Goal: Transaction & Acquisition: Purchase product/service

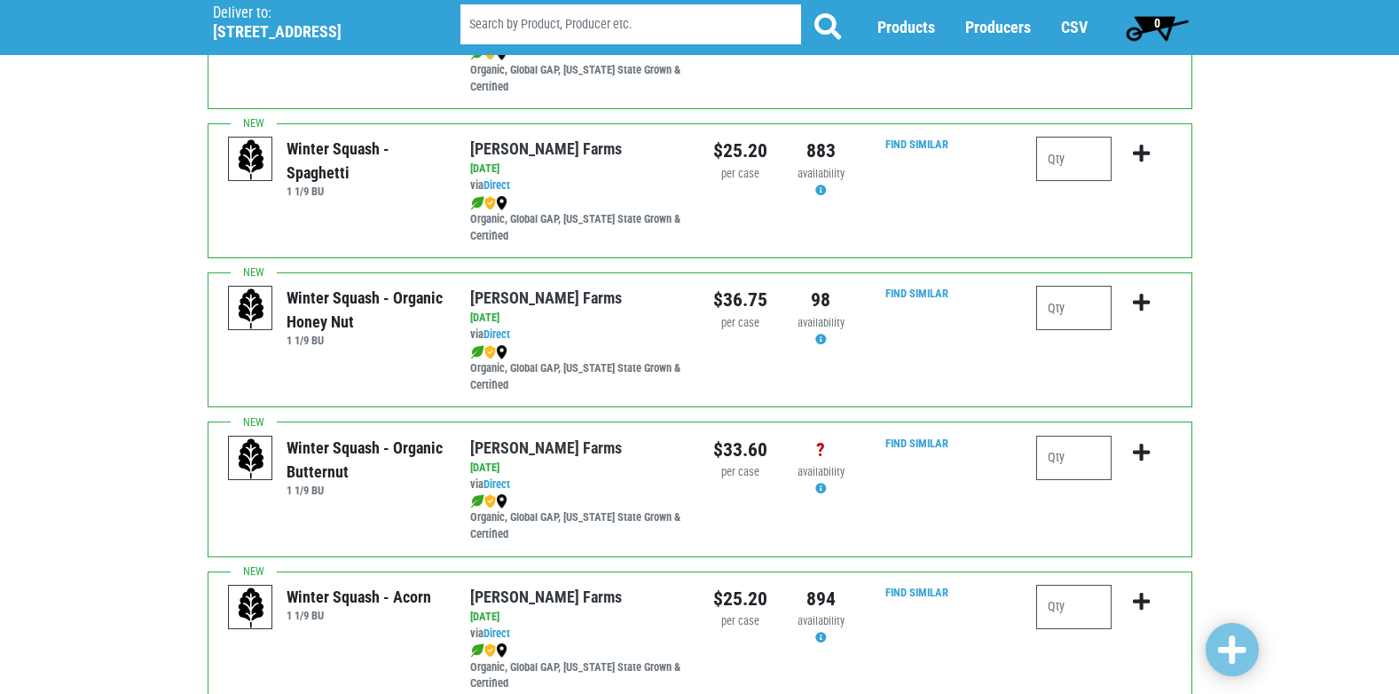
scroll to position [266, 0]
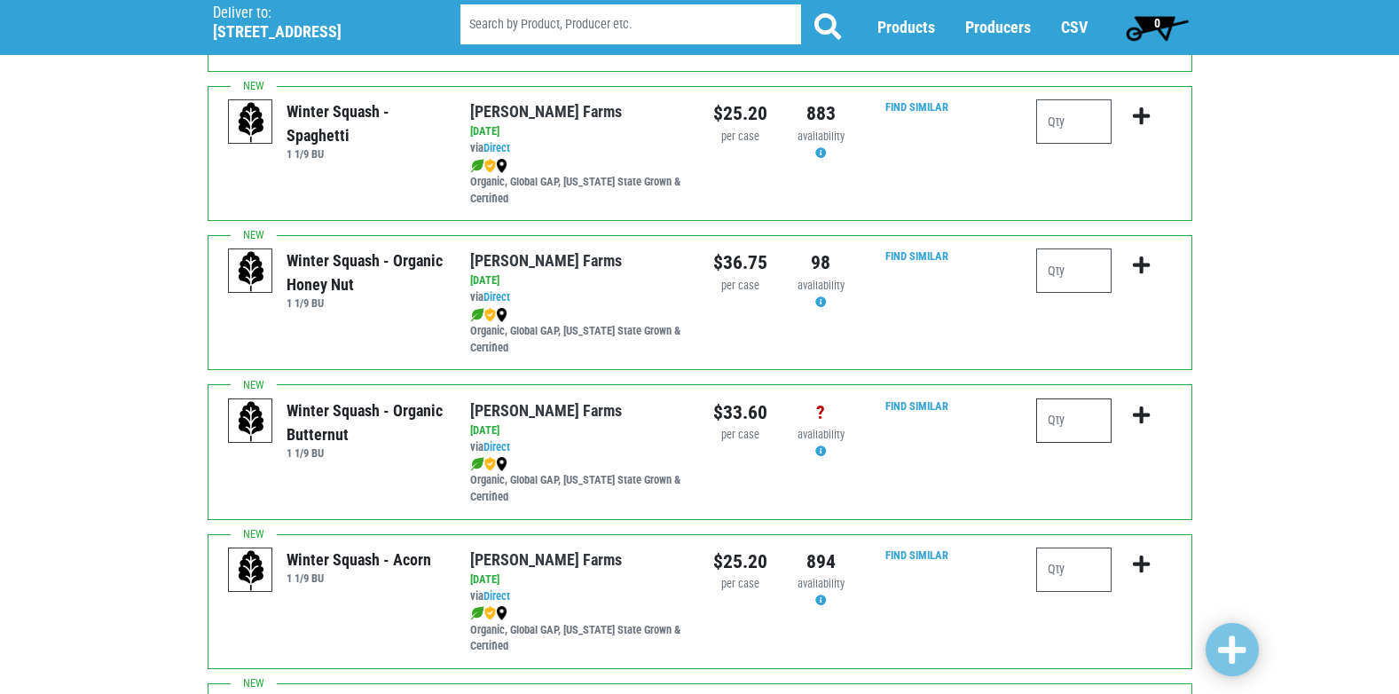
click at [1077, 428] on input "number" at bounding box center [1073, 420] width 75 height 44
type input "1"
click at [1146, 413] on icon "submit" at bounding box center [1141, 415] width 17 height 20
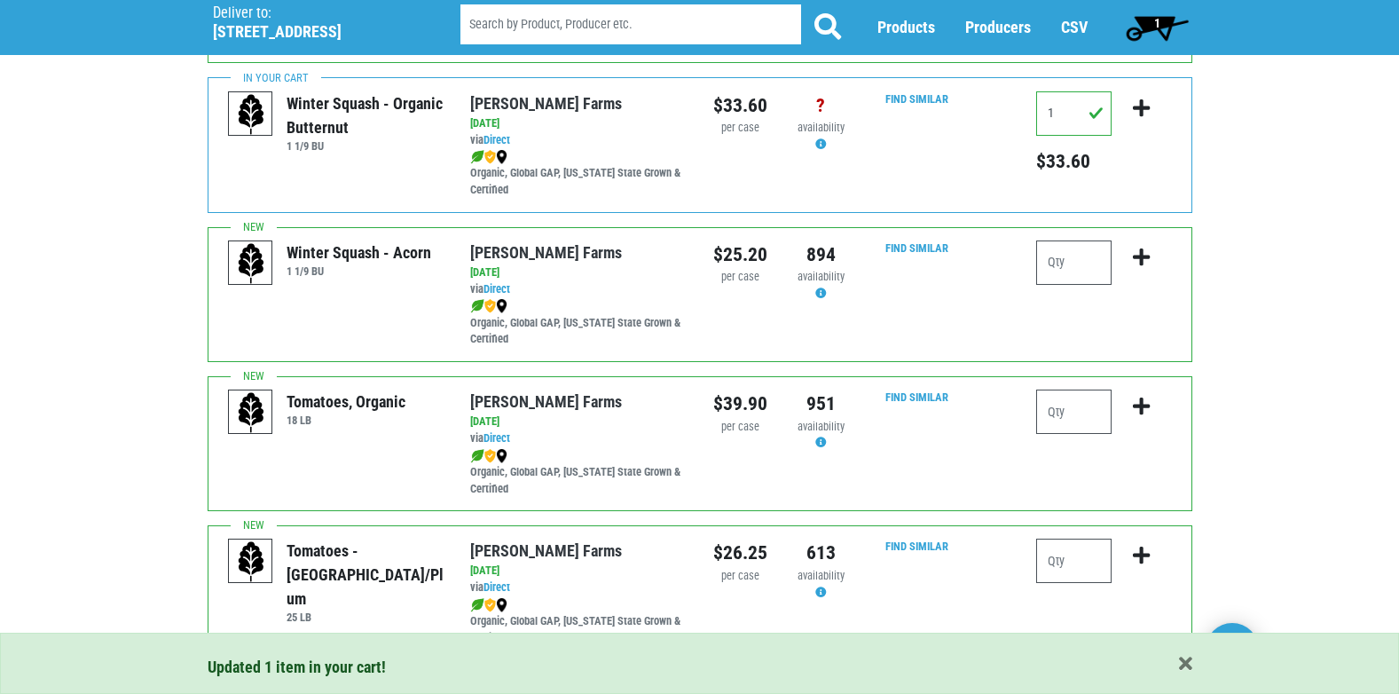
scroll to position [621, 0]
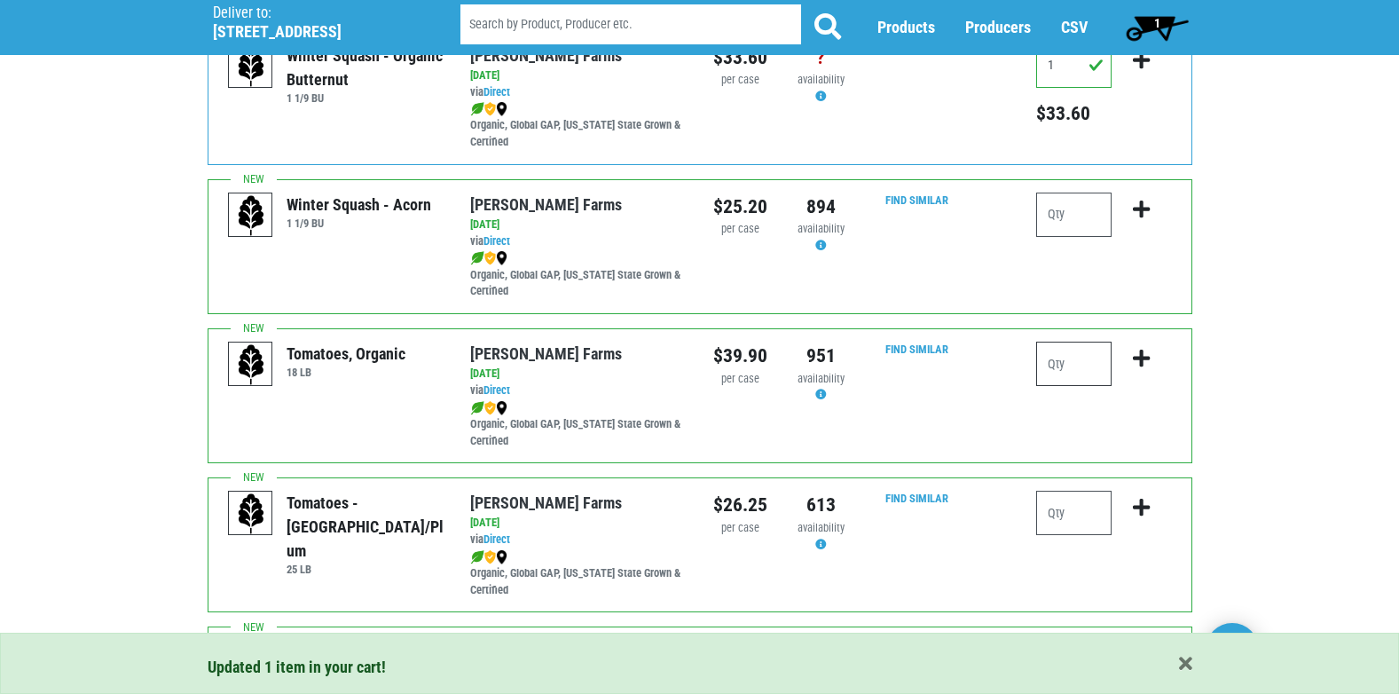
click at [1062, 361] on input "number" at bounding box center [1073, 364] width 75 height 44
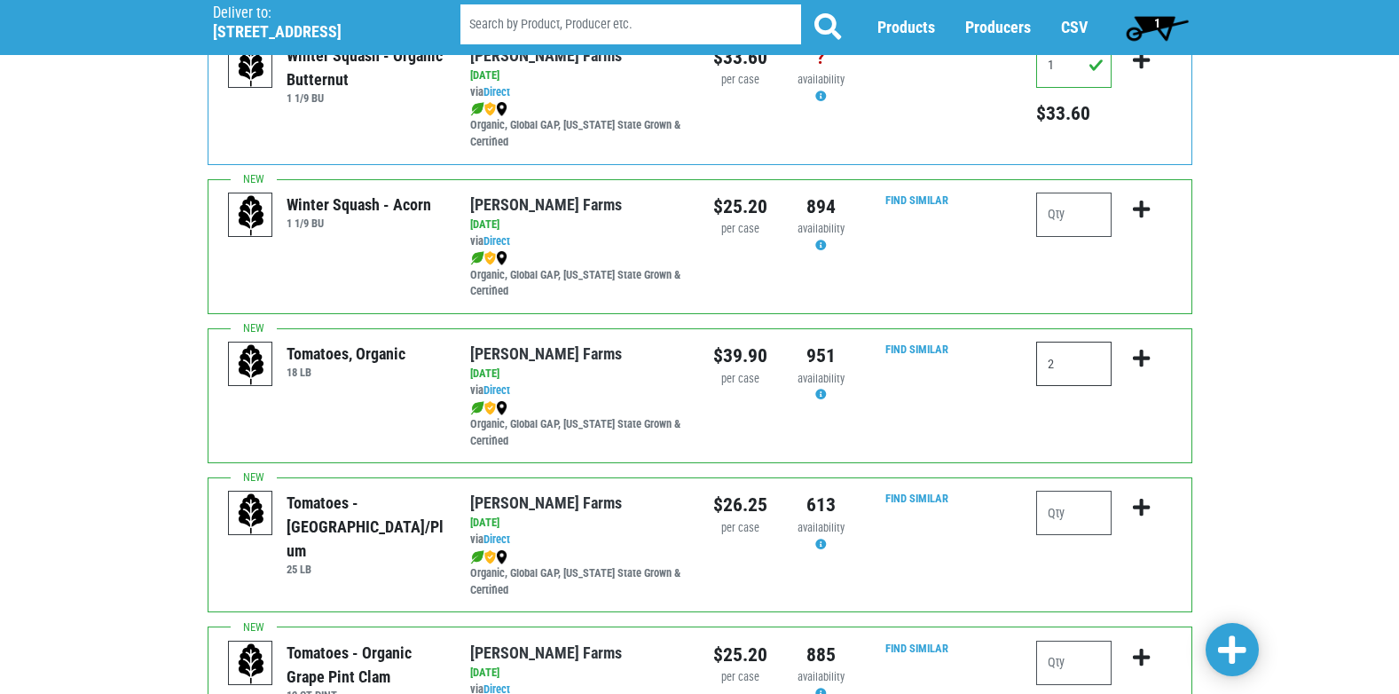
type input "2"
click at [1141, 364] on icon "submit" at bounding box center [1141, 359] width 17 height 20
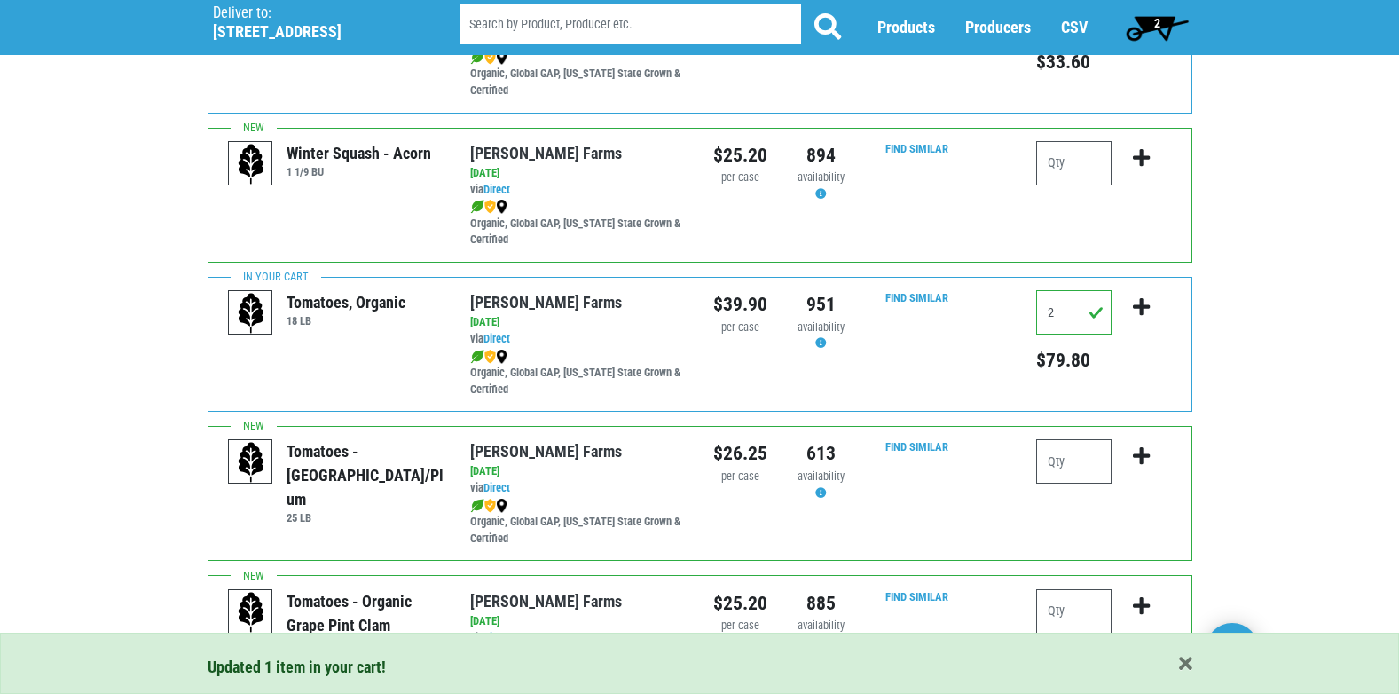
scroll to position [710, 0]
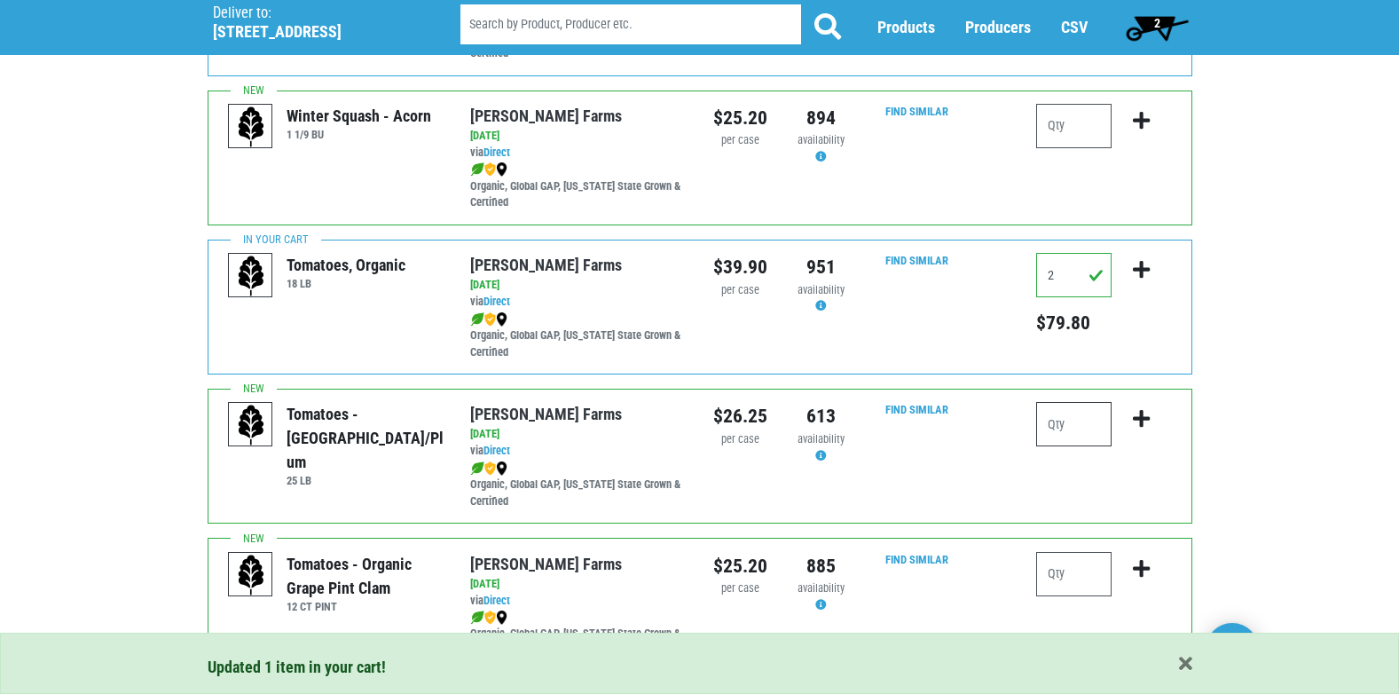
click at [1073, 426] on input "number" at bounding box center [1073, 424] width 75 height 44
type input "1"
click at [1068, 286] on input "2" at bounding box center [1073, 275] width 75 height 44
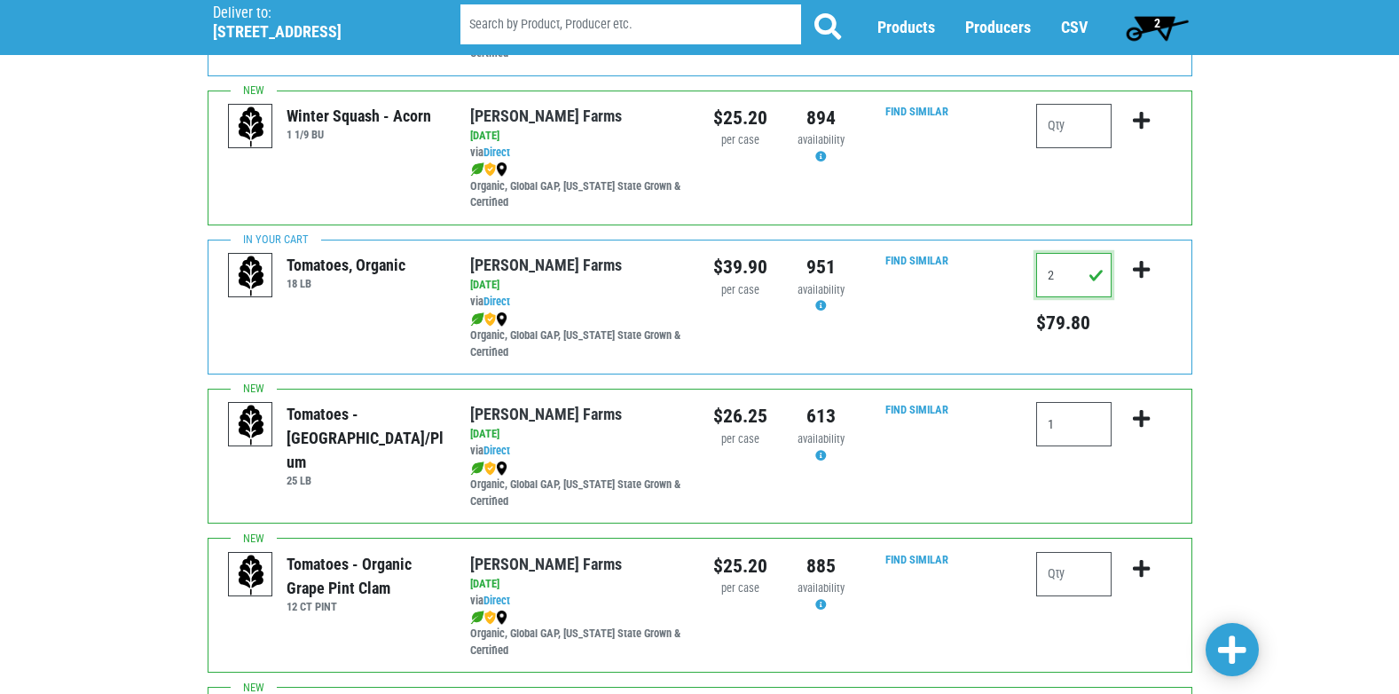
click at [1015, 273] on div "Tomatoes, Organic 18 LB Reeves Farms via Direct on 2025-09-30 18 LB UPC: Reeves…" at bounding box center [700, 307] width 985 height 135
type input "1"
click at [1135, 277] on icon "submit" at bounding box center [1141, 270] width 17 height 20
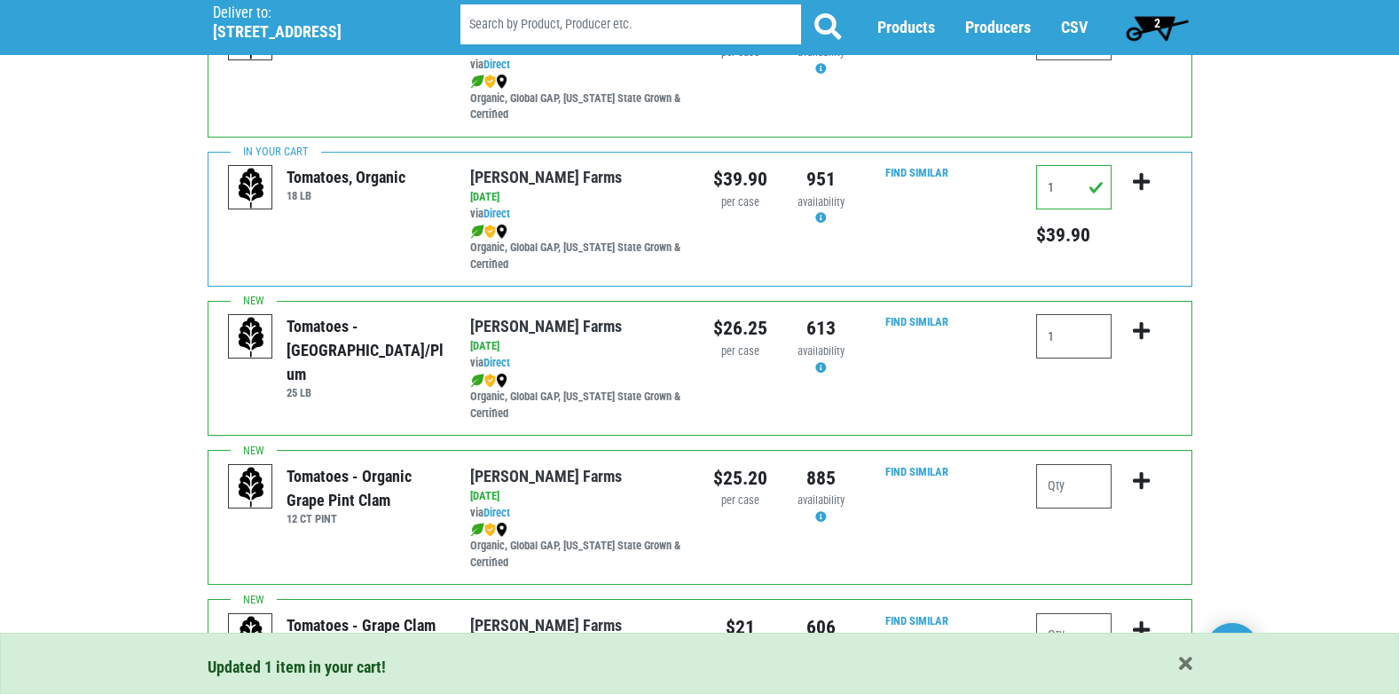
scroll to position [798, 0]
click at [1073, 335] on input "1" at bounding box center [1073, 335] width 75 height 44
click at [1138, 338] on icon "submit" at bounding box center [1141, 330] width 17 height 20
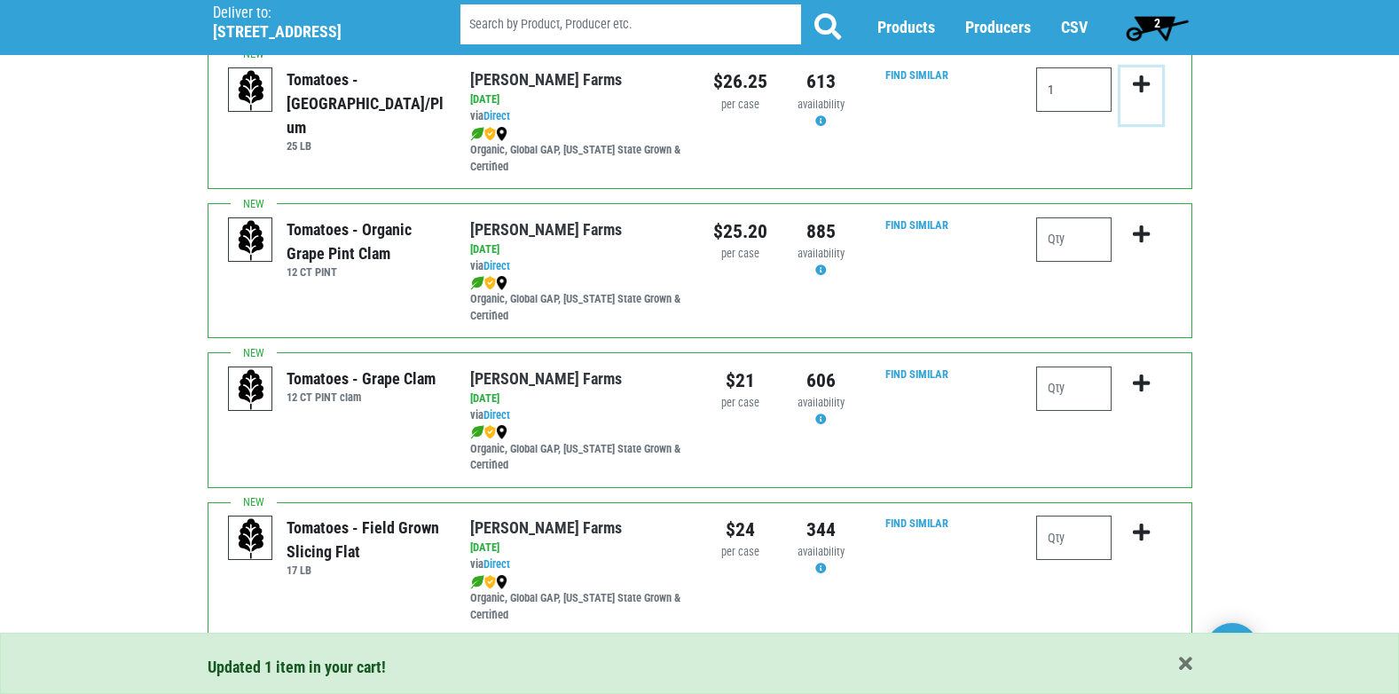
scroll to position [1065, 0]
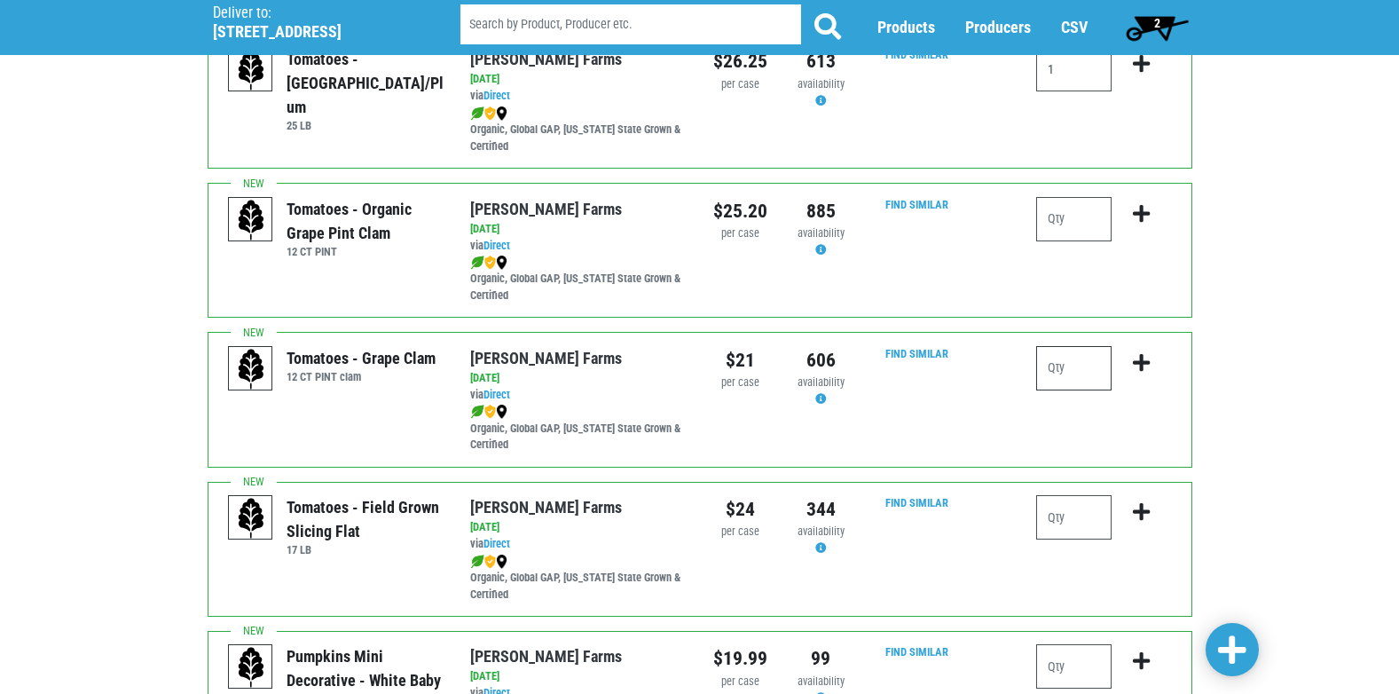
click at [1059, 379] on input "number" at bounding box center [1073, 368] width 75 height 44
type input "2"
click at [1145, 363] on icon "submit" at bounding box center [1141, 363] width 17 height 20
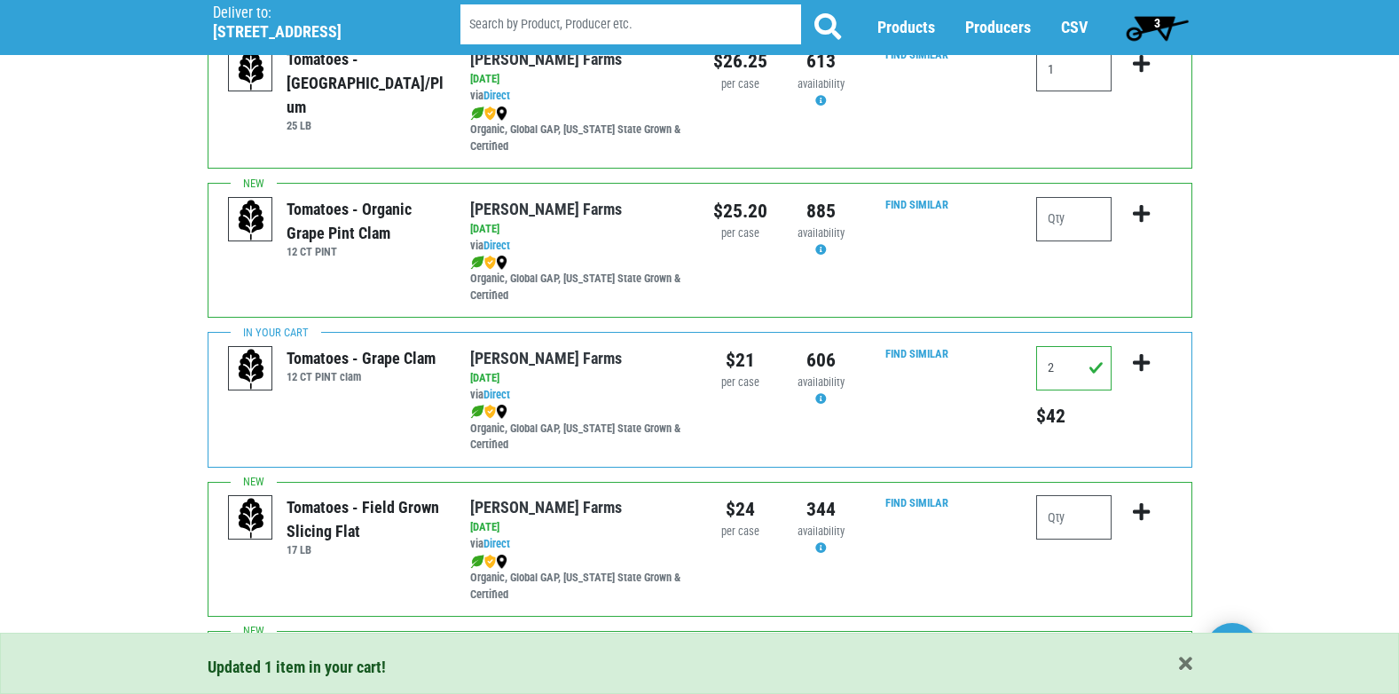
scroll to position [1153, 0]
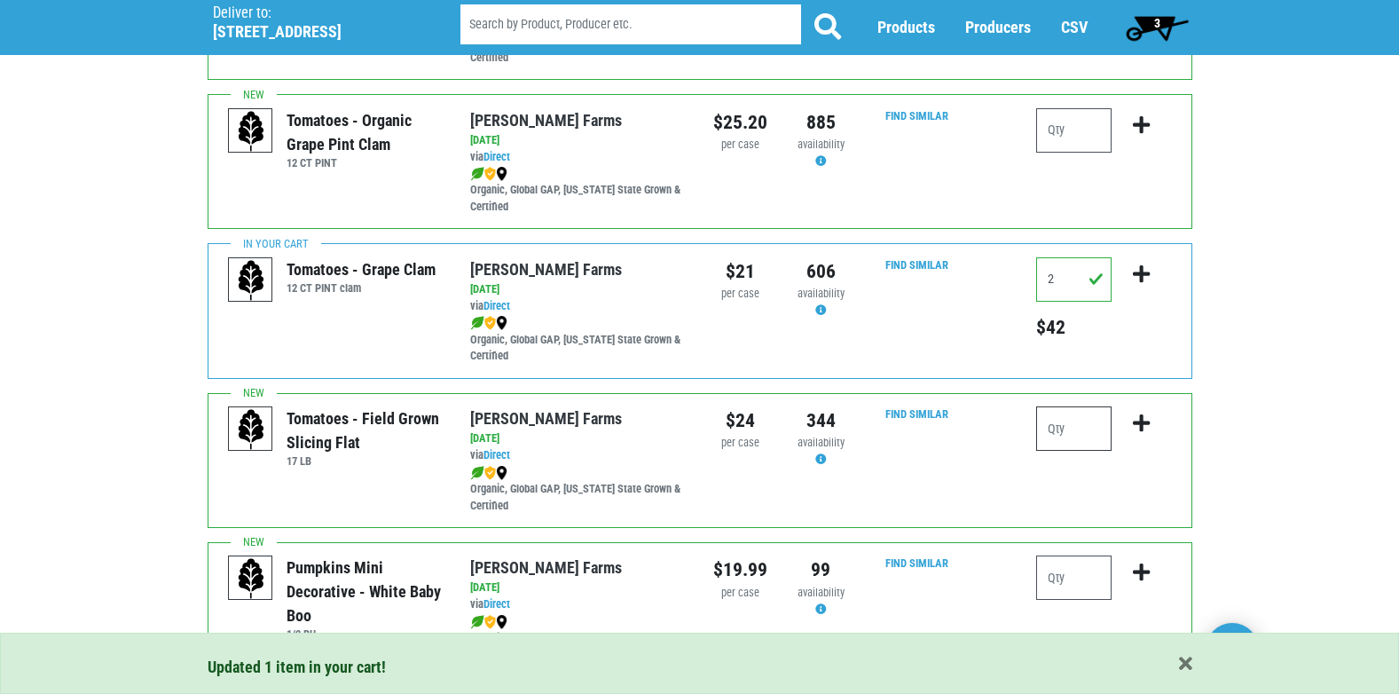
click at [1071, 416] on input "number" at bounding box center [1073, 428] width 75 height 44
type input "2"
click at [1138, 427] on icon "submit" at bounding box center [1141, 423] width 17 height 20
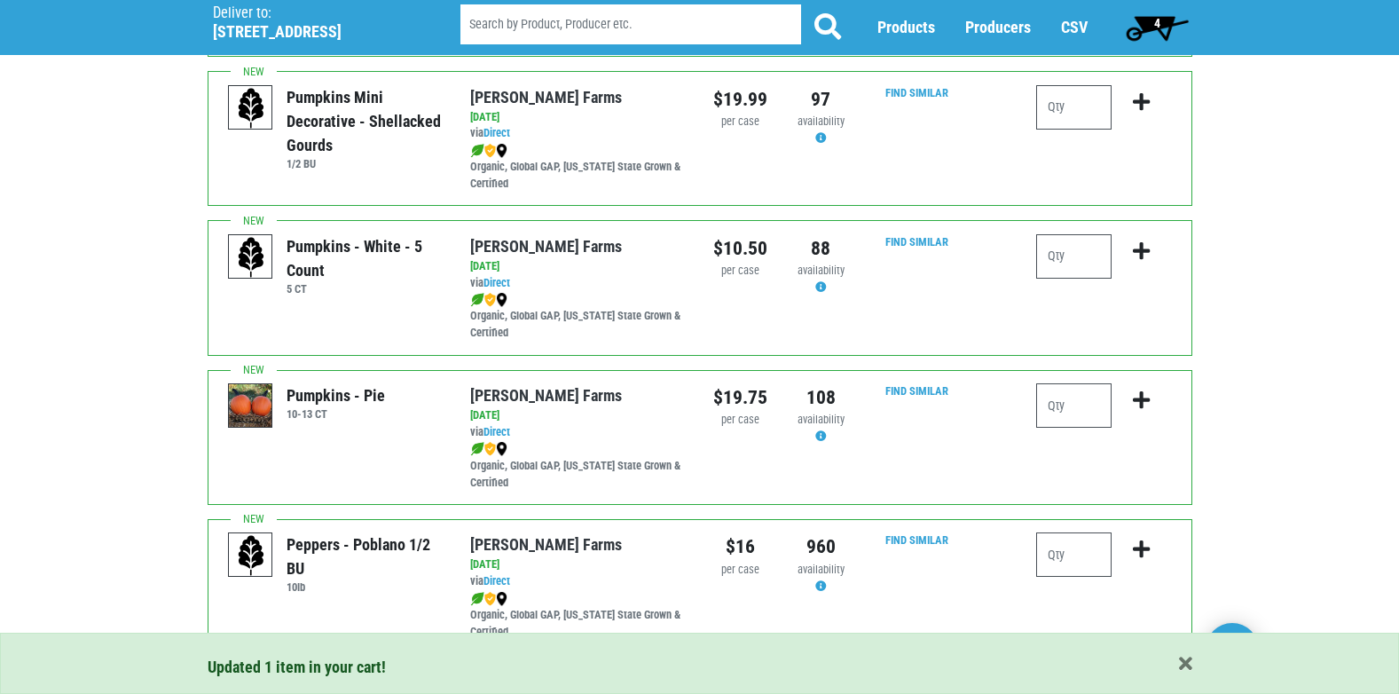
scroll to position [1774, 0]
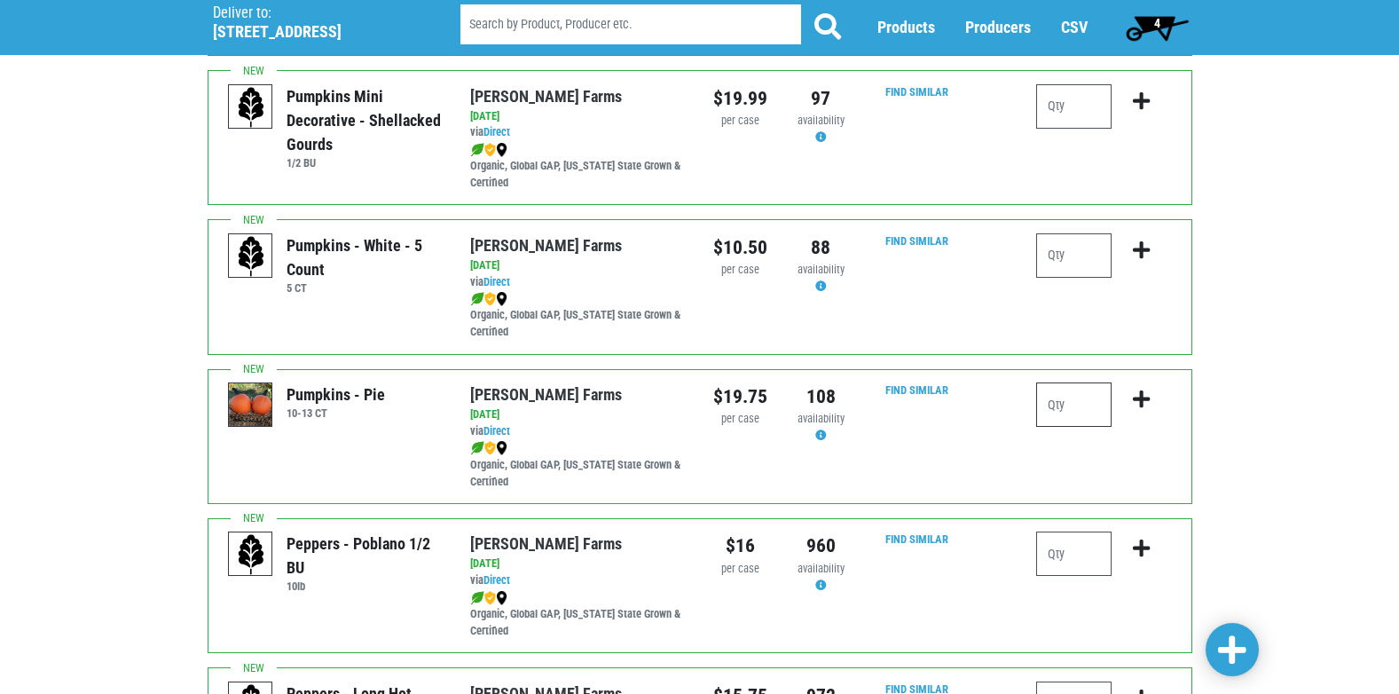
click at [1075, 420] on input "number" at bounding box center [1073, 404] width 75 height 44
type input "2"
click at [1141, 402] on icon "submit" at bounding box center [1141, 399] width 17 height 20
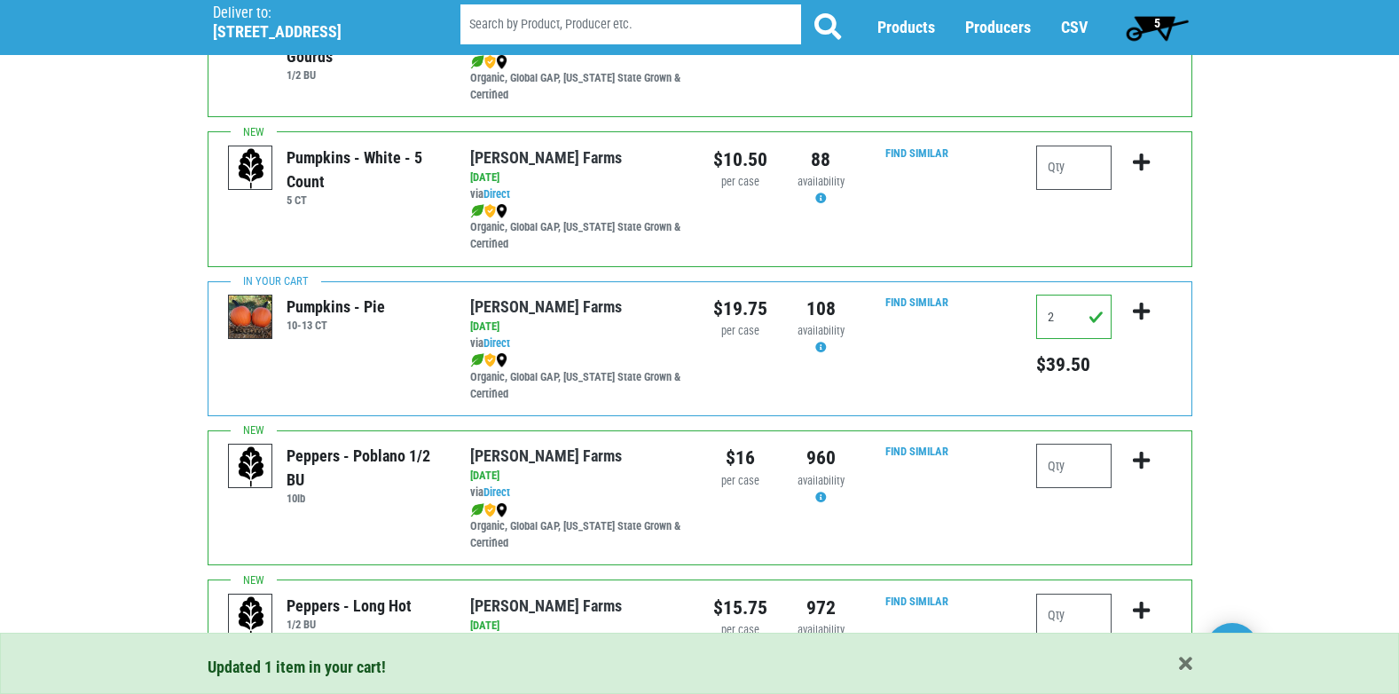
scroll to position [1863, 0]
click at [1073, 463] on input "number" at bounding box center [1073, 465] width 75 height 44
type input "1"
click at [1137, 459] on icon "submit" at bounding box center [1141, 460] width 17 height 20
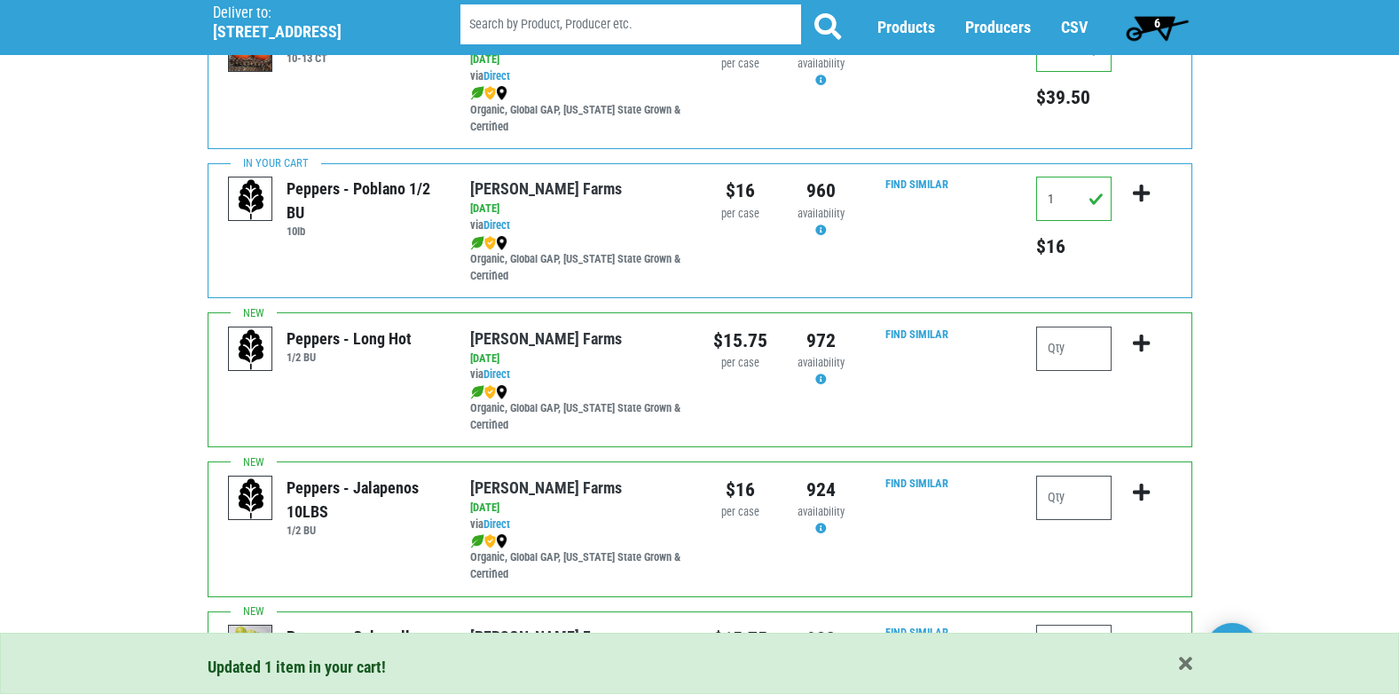
scroll to position [2218, 0]
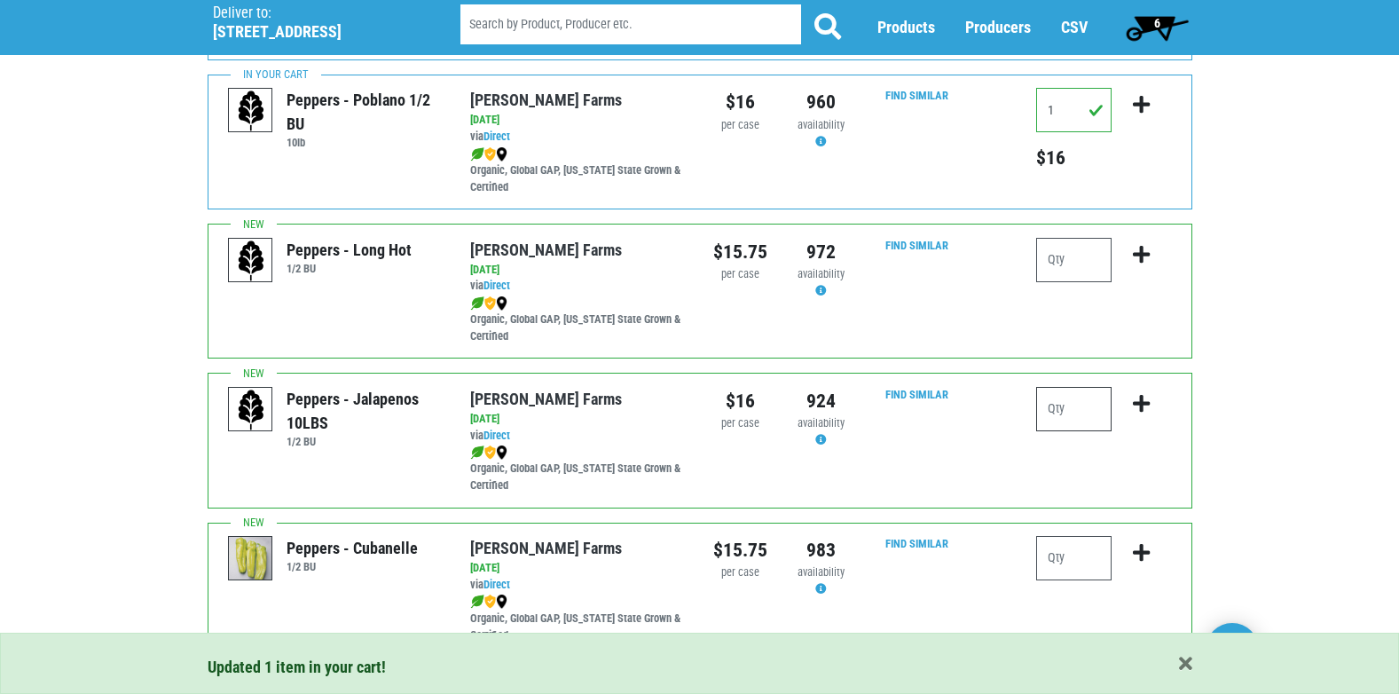
click at [1061, 407] on input "number" at bounding box center [1073, 409] width 75 height 44
type input "1"
click at [1144, 412] on icon "submit" at bounding box center [1141, 404] width 17 height 20
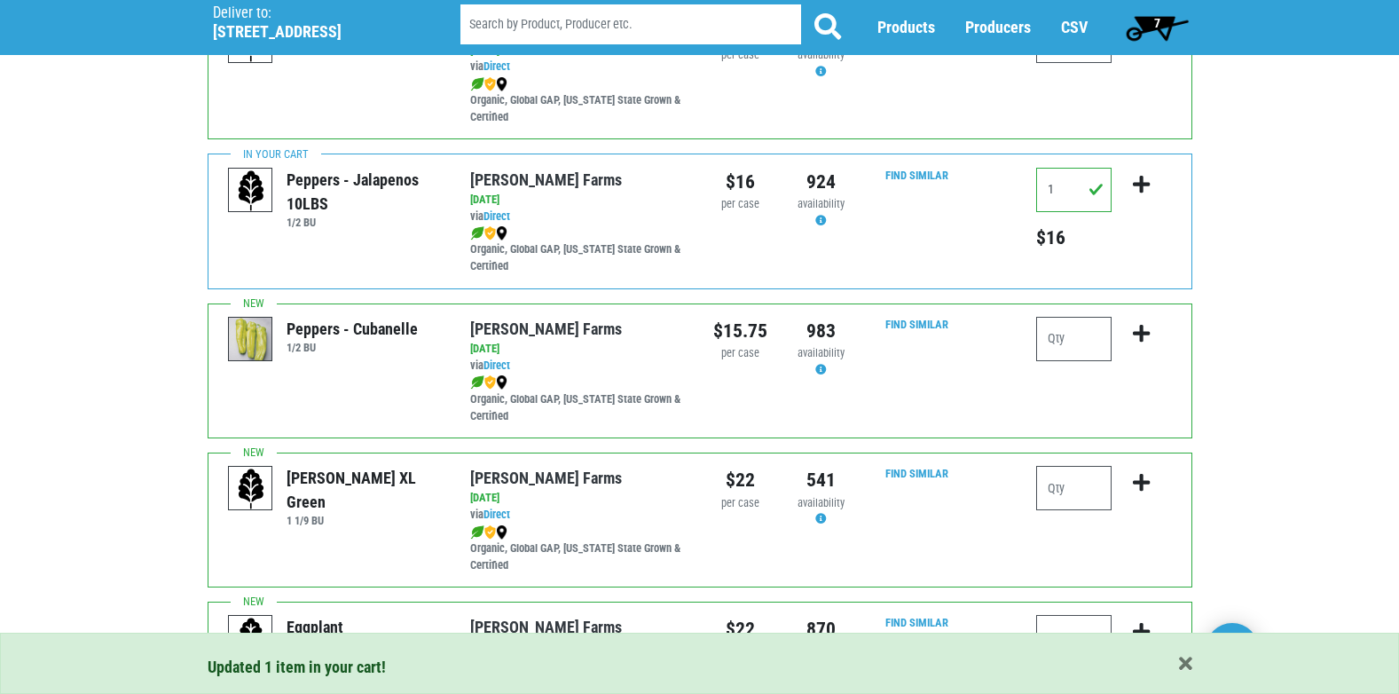
scroll to position [2484, 0]
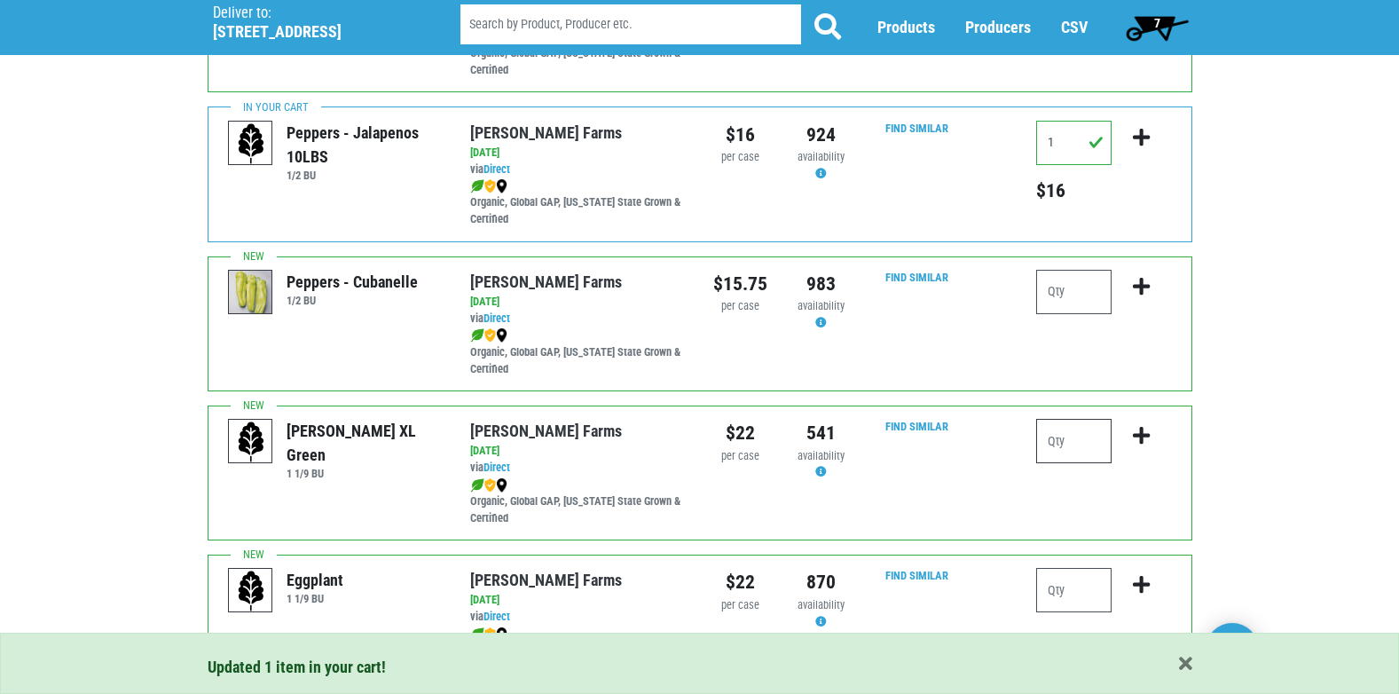
click at [1069, 444] on input "number" at bounding box center [1073, 441] width 75 height 44
type input "3"
click at [1136, 436] on icon "submit" at bounding box center [1141, 436] width 17 height 20
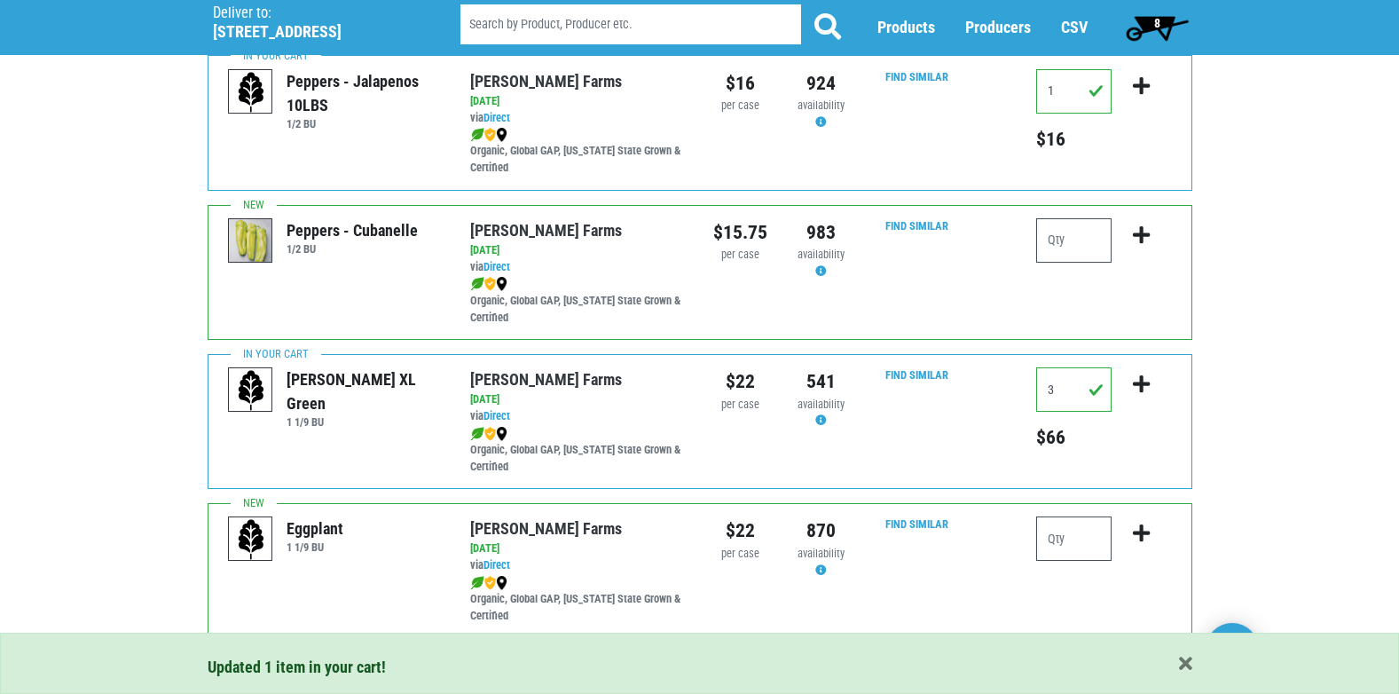
scroll to position [2573, 0]
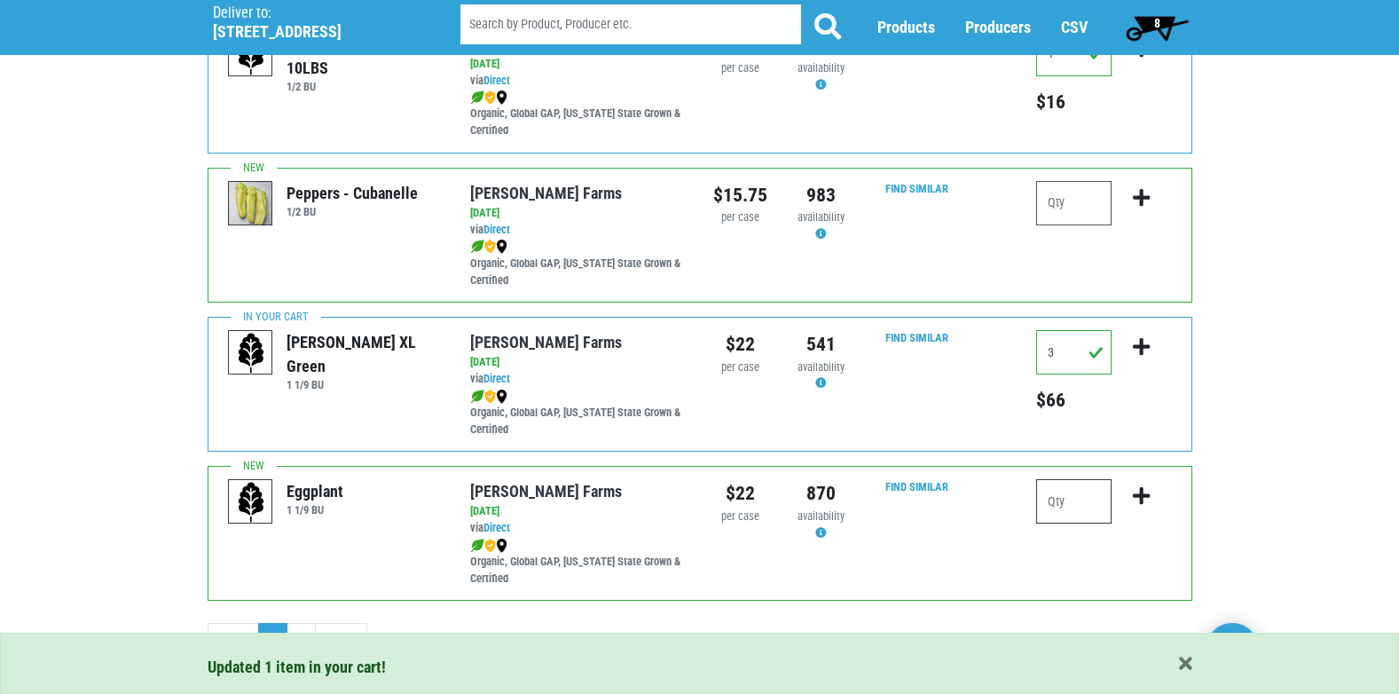
click at [1066, 504] on input "number" at bounding box center [1073, 501] width 75 height 44
type input "1"
click at [1146, 495] on icon "submit" at bounding box center [1141, 496] width 17 height 20
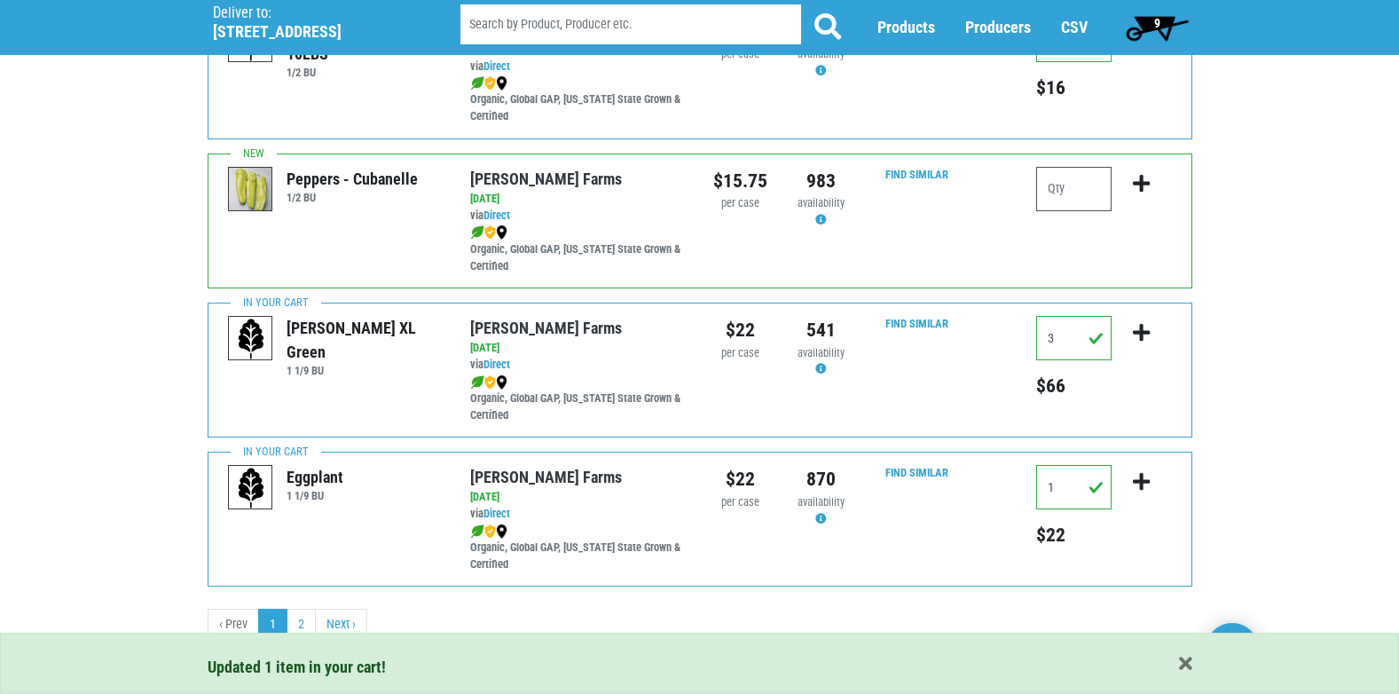
scroll to position [2592, 0]
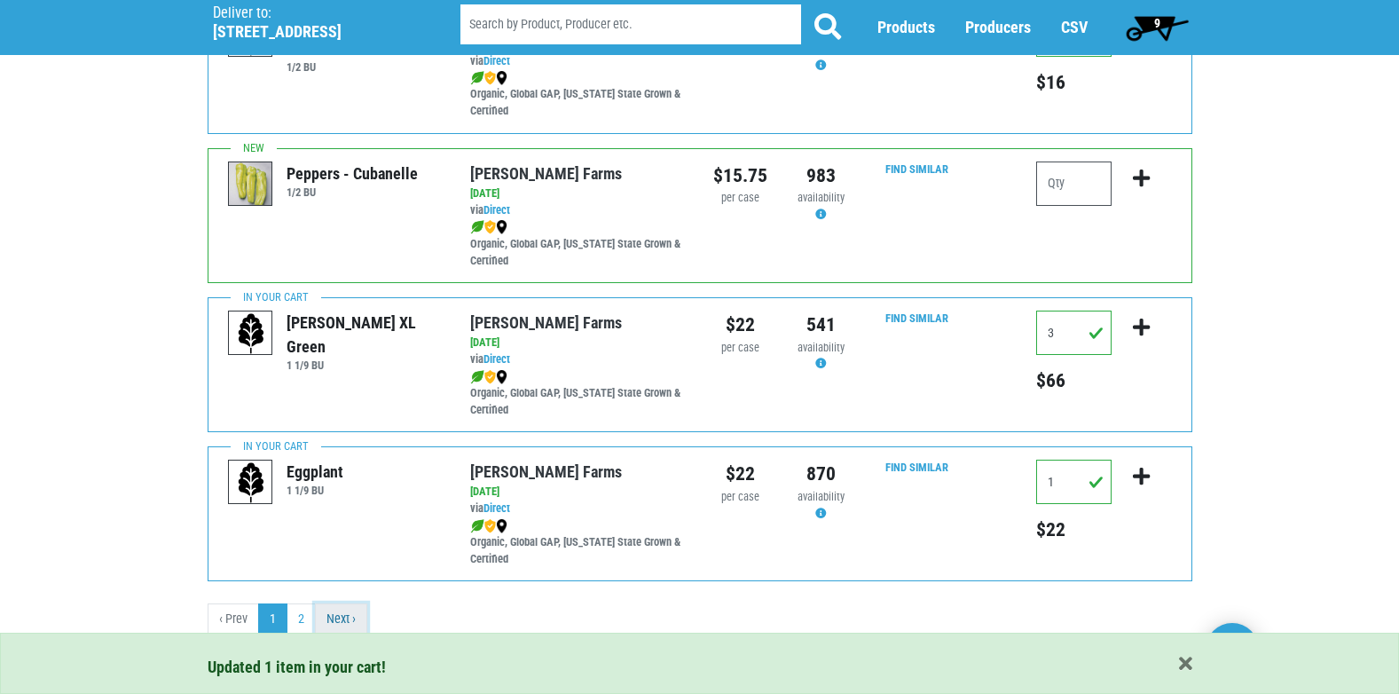
click at [326, 616] on link "Next ›" at bounding box center [341, 619] width 52 height 32
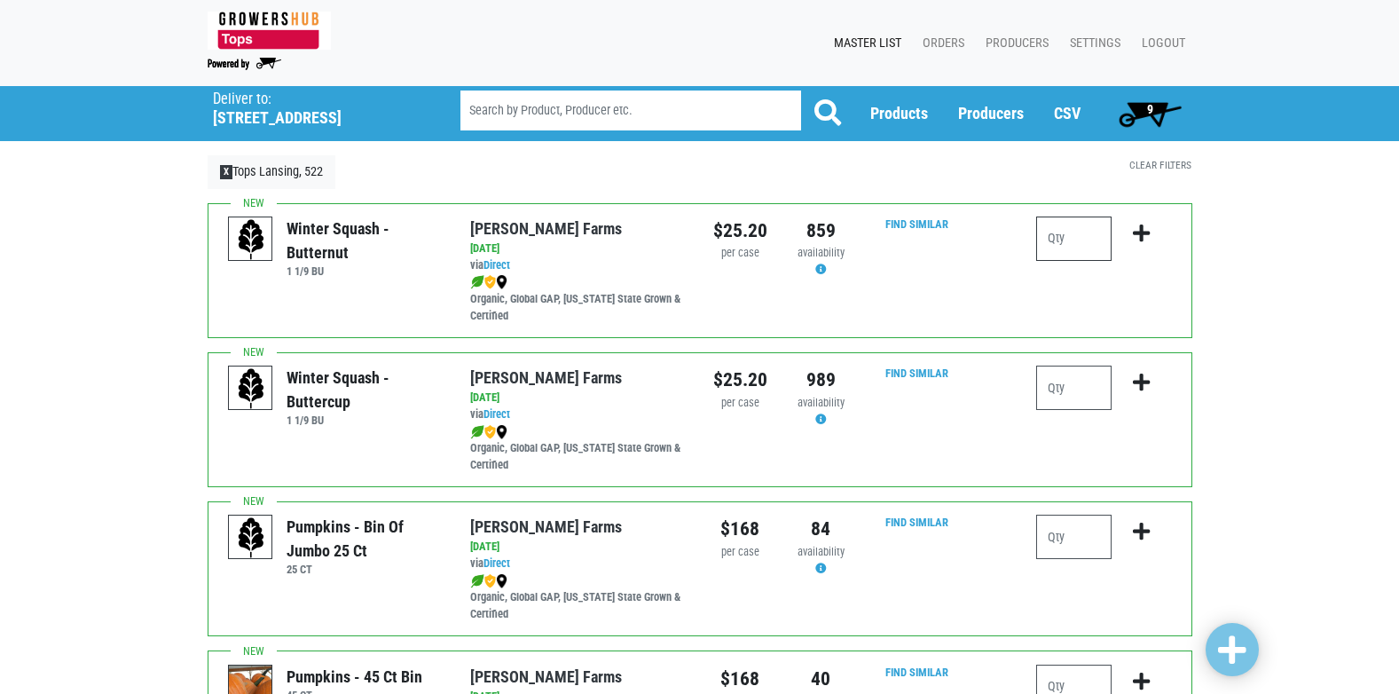
click at [1065, 246] on input "number" at bounding box center [1073, 238] width 75 height 44
type input "2"
click at [1140, 233] on icon "submit" at bounding box center [1141, 234] width 17 height 20
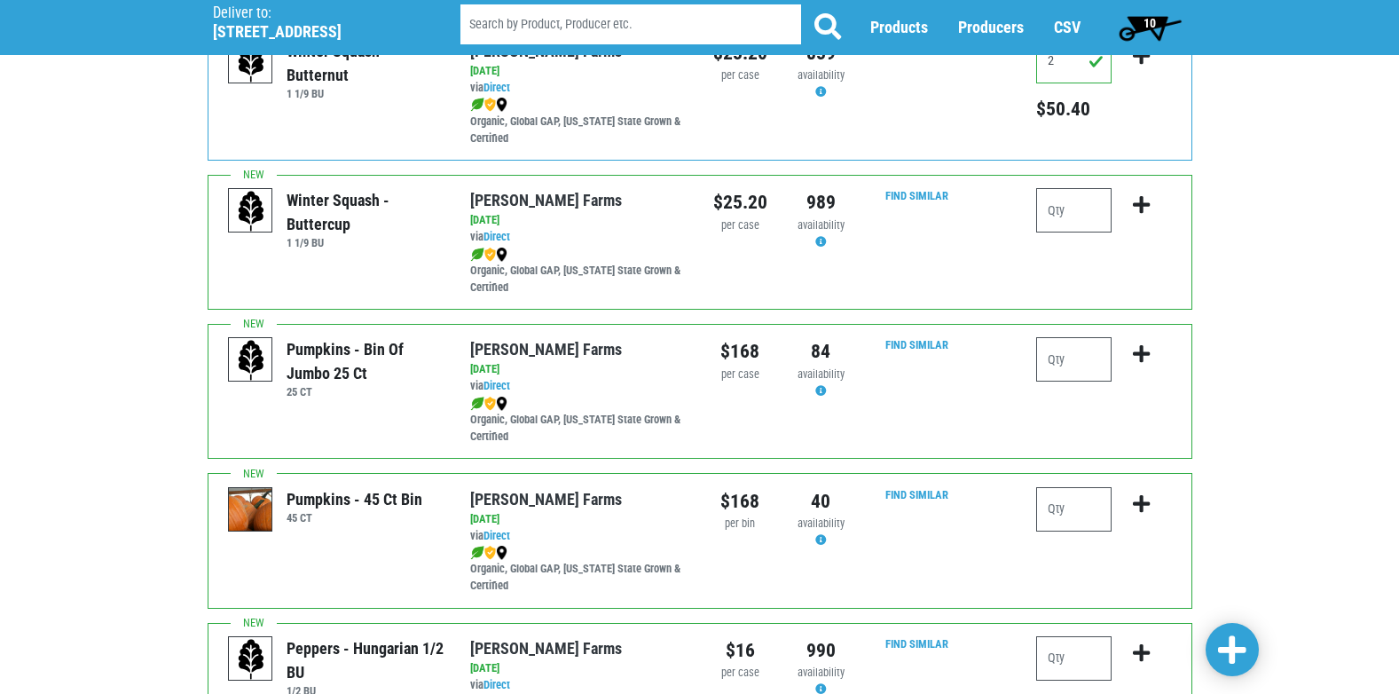
scroll to position [266, 0]
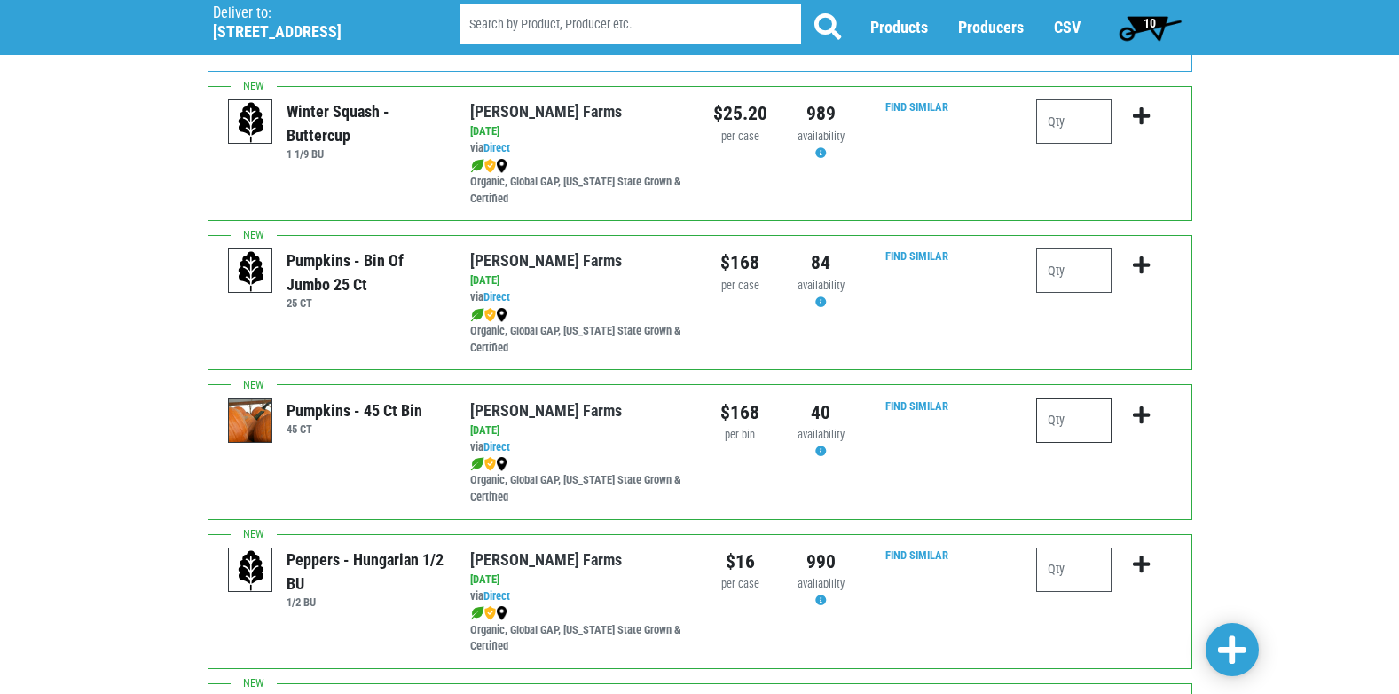
click at [1054, 421] on input "number" at bounding box center [1073, 420] width 75 height 44
type input "1"
click at [1142, 414] on icon "submit" at bounding box center [1141, 415] width 17 height 20
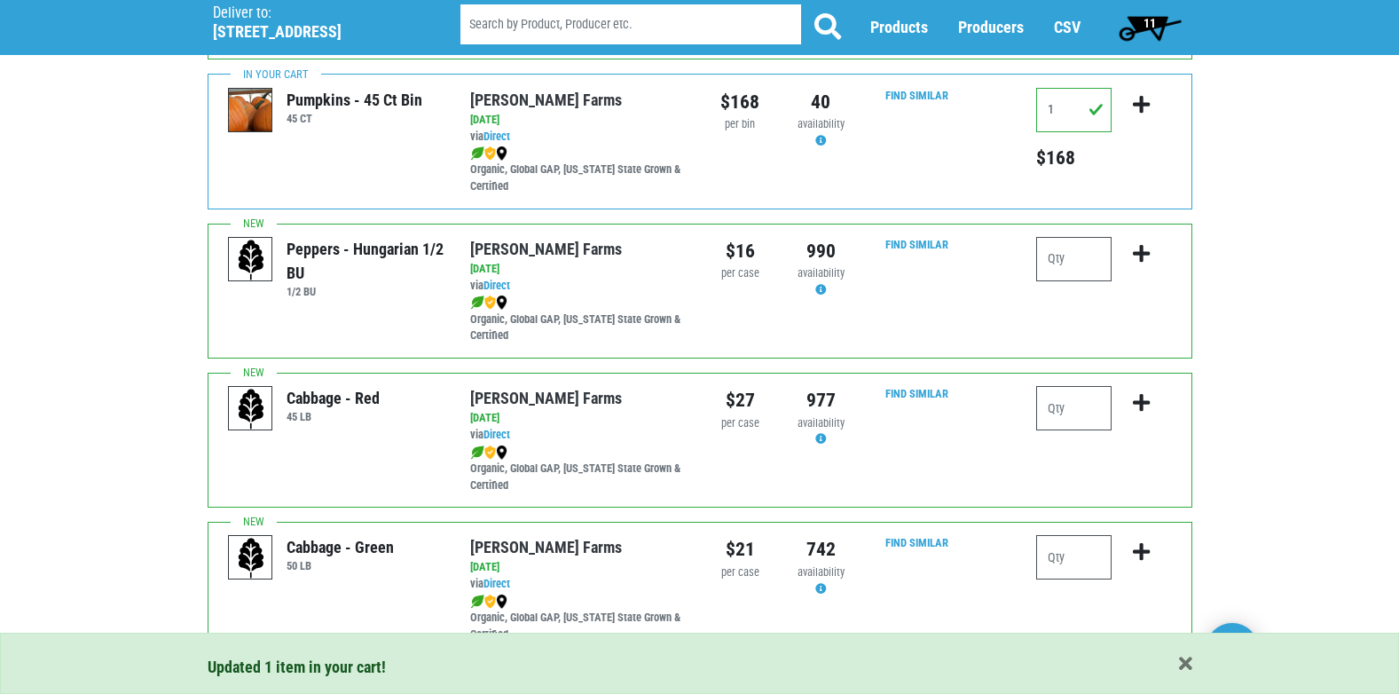
scroll to position [621, 0]
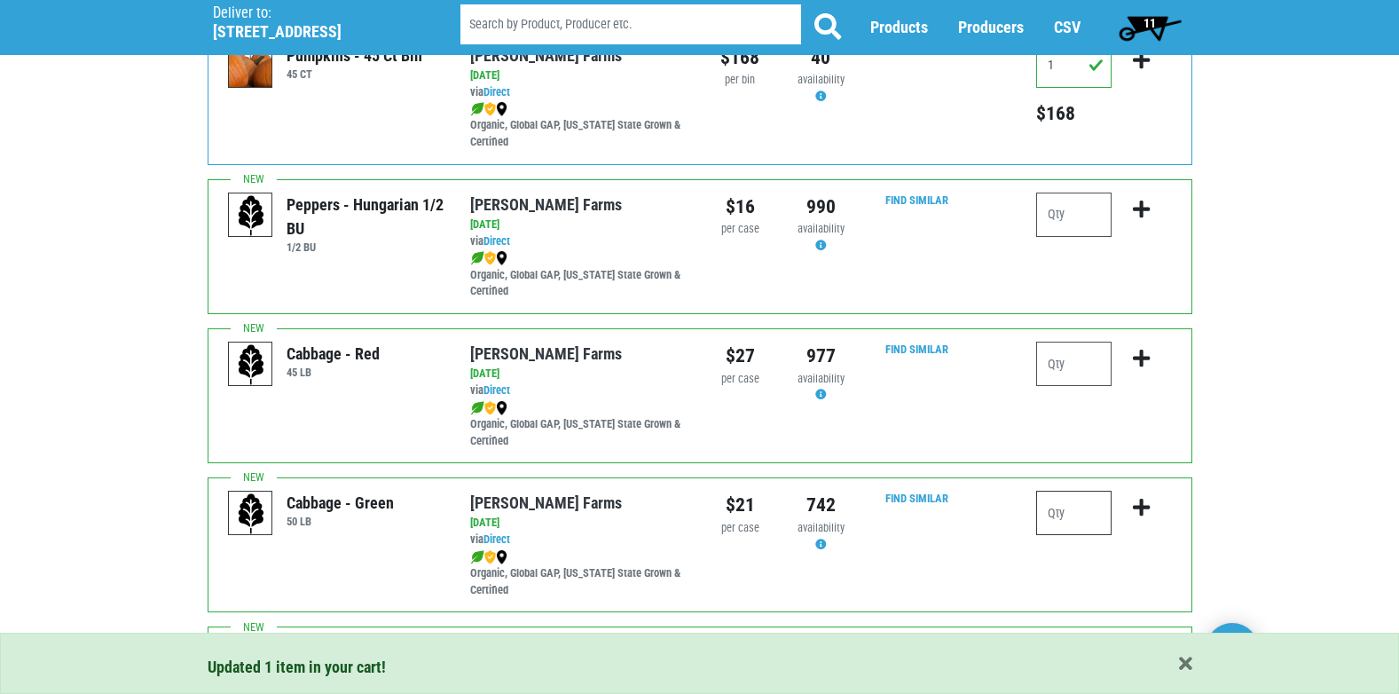
click at [1049, 504] on input "number" at bounding box center [1073, 513] width 75 height 44
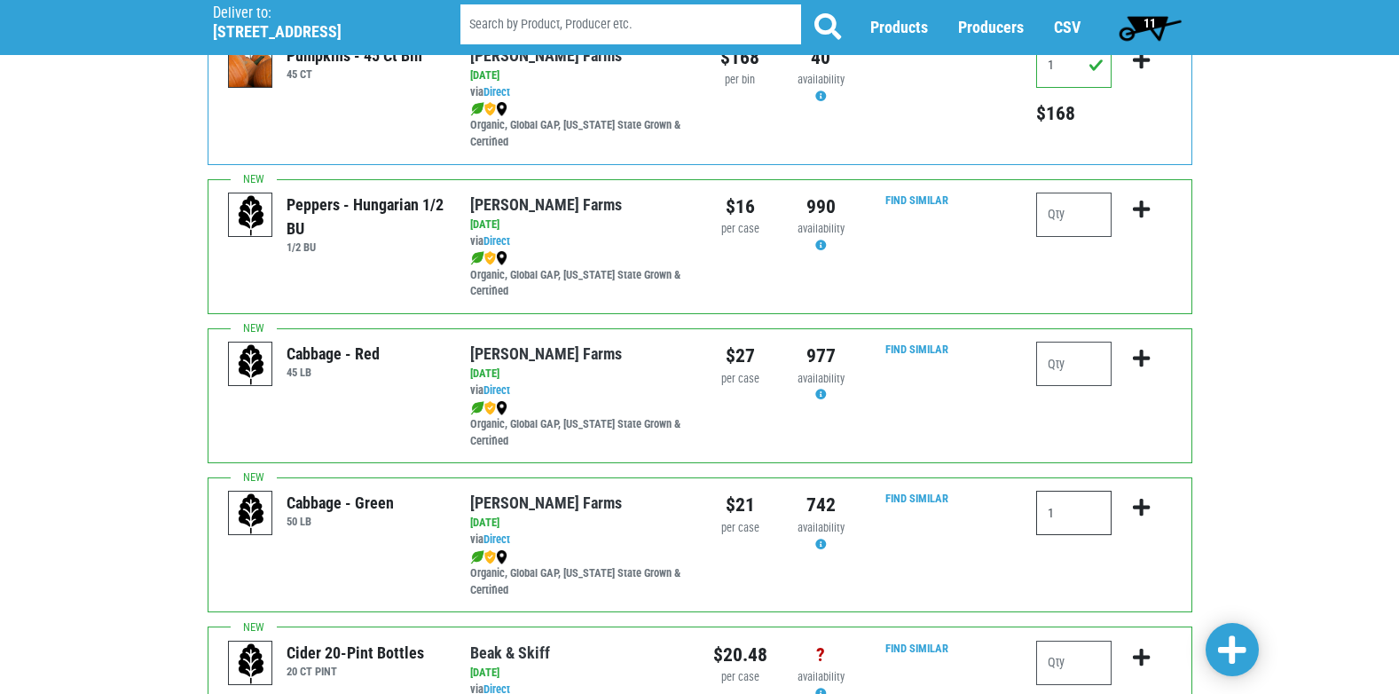
type input "1"
click at [1144, 502] on icon "submit" at bounding box center [1141, 508] width 17 height 20
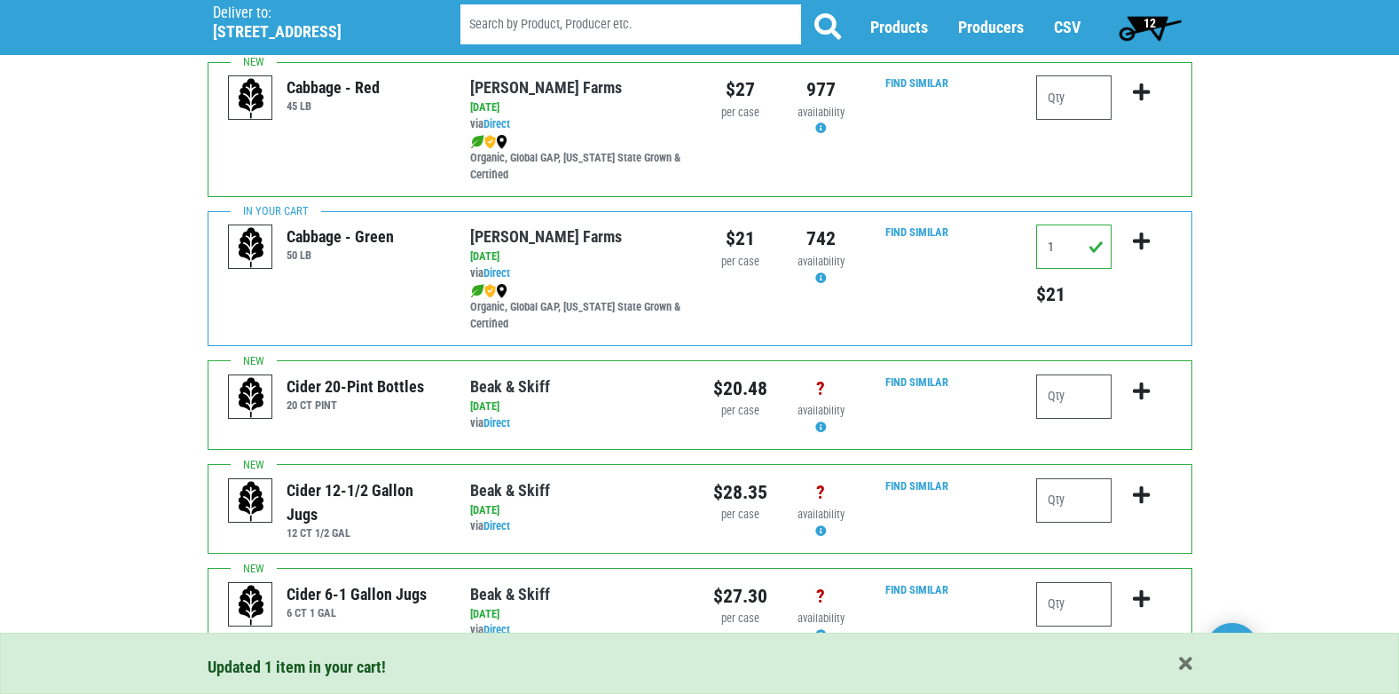
scroll to position [963, 0]
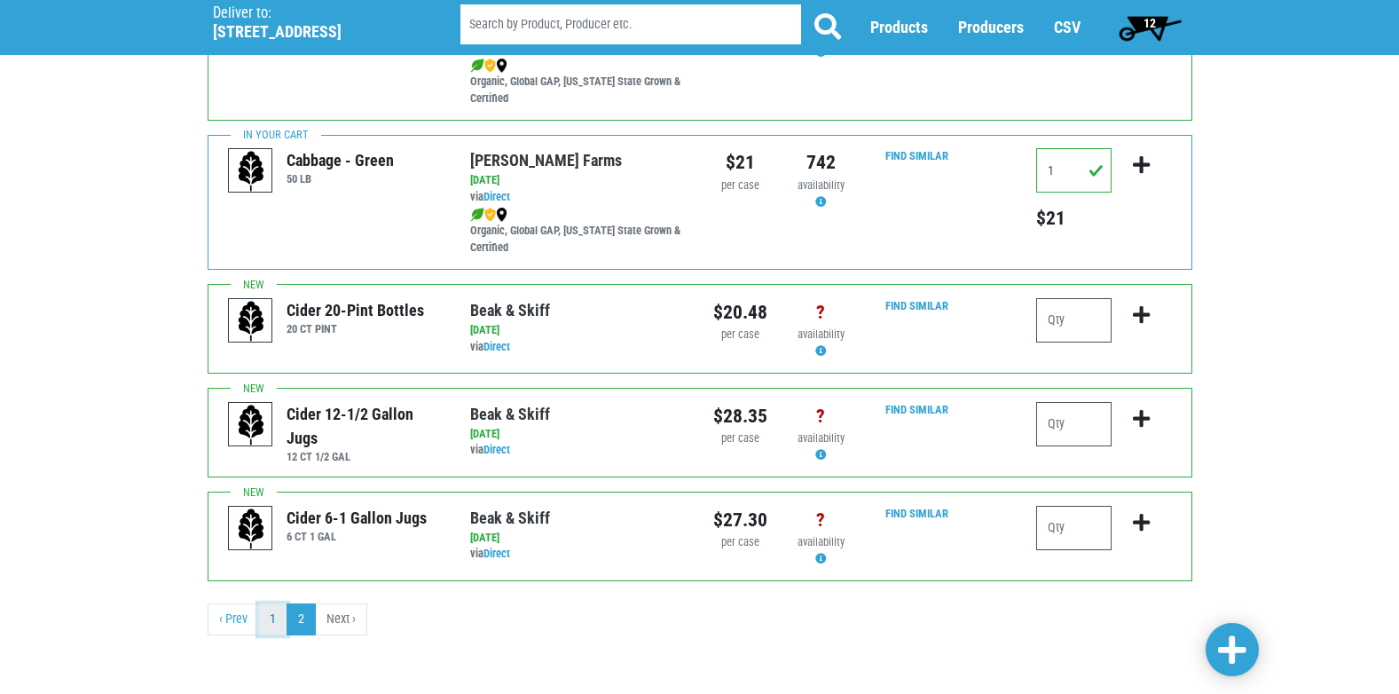
click at [278, 615] on link "1" at bounding box center [272, 619] width 29 height 32
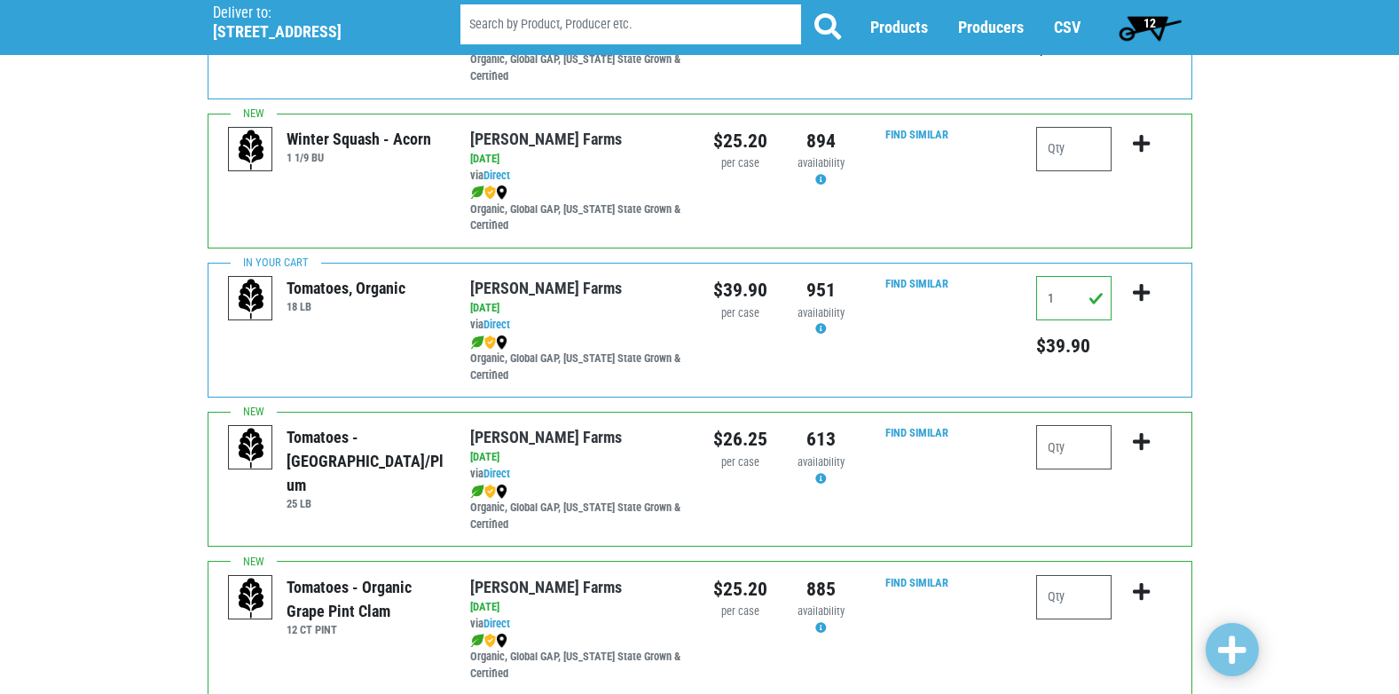
scroll to position [710, 0]
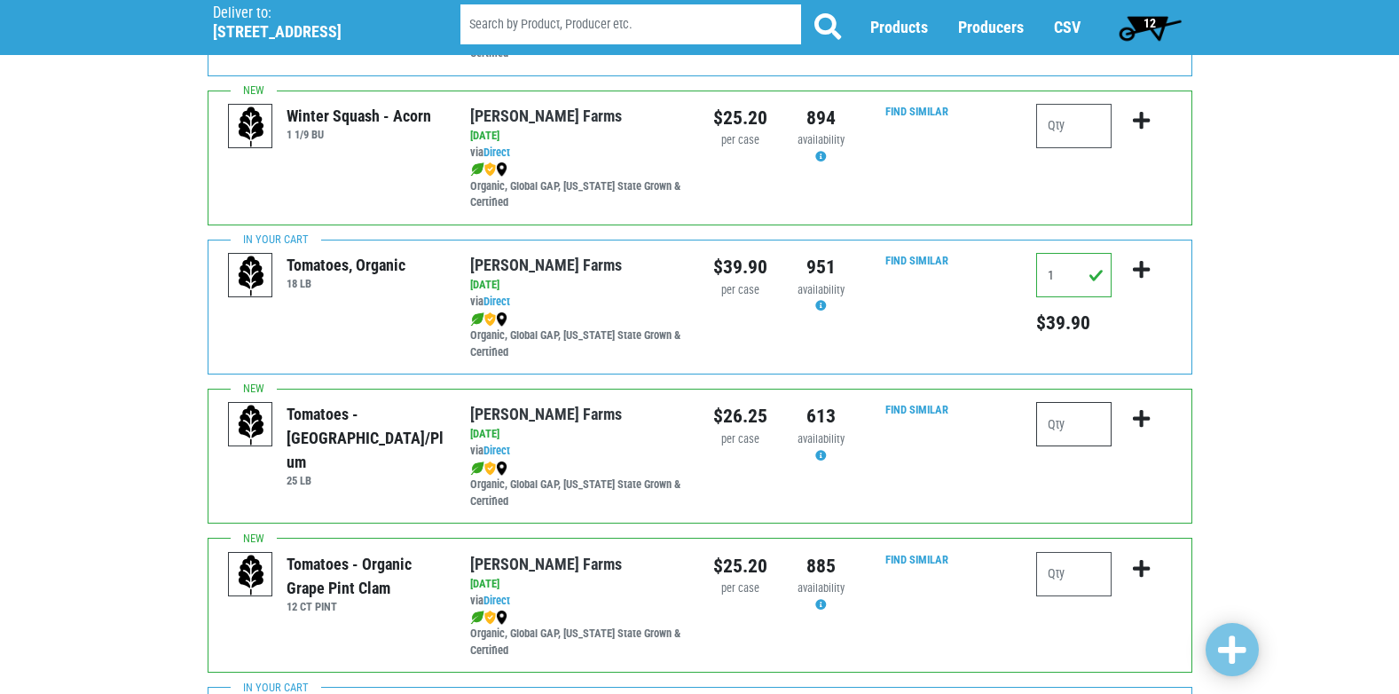
click at [1064, 430] on input "number" at bounding box center [1073, 424] width 75 height 44
type input "1"
click at [1140, 422] on icon "submit" at bounding box center [1141, 419] width 17 height 20
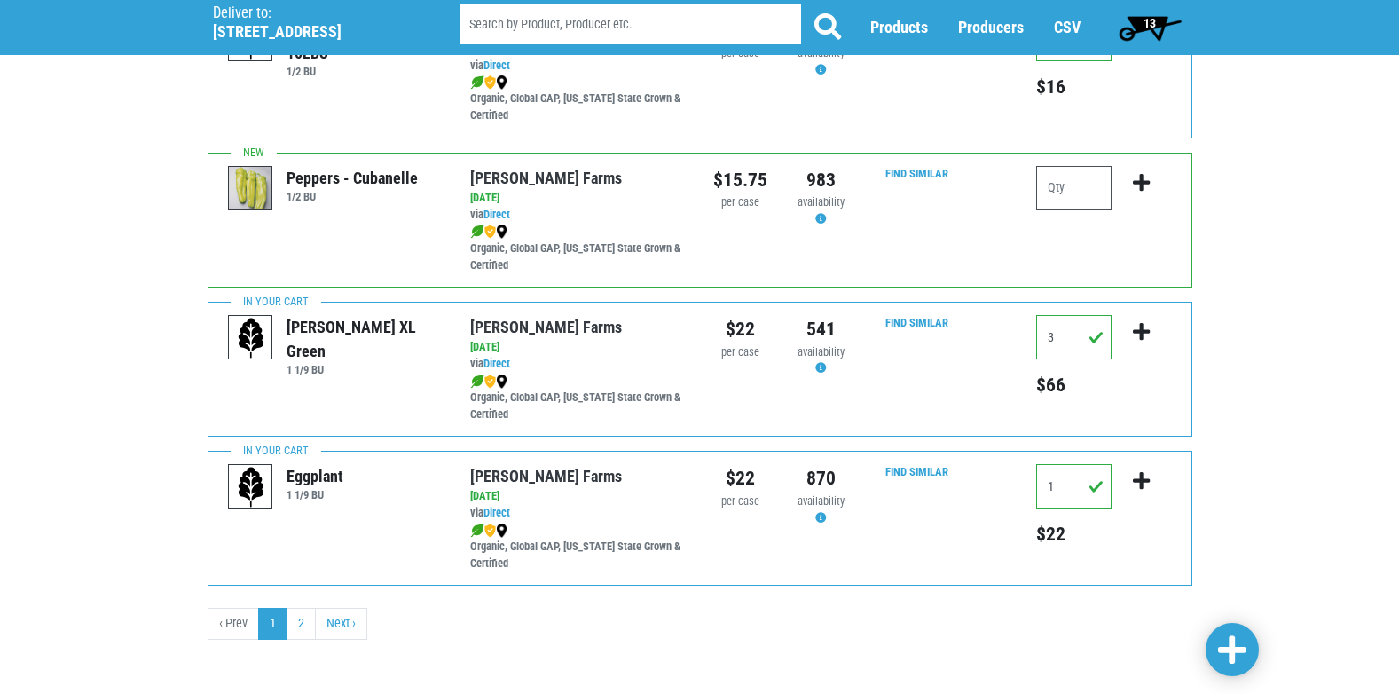
scroll to position [2592, 0]
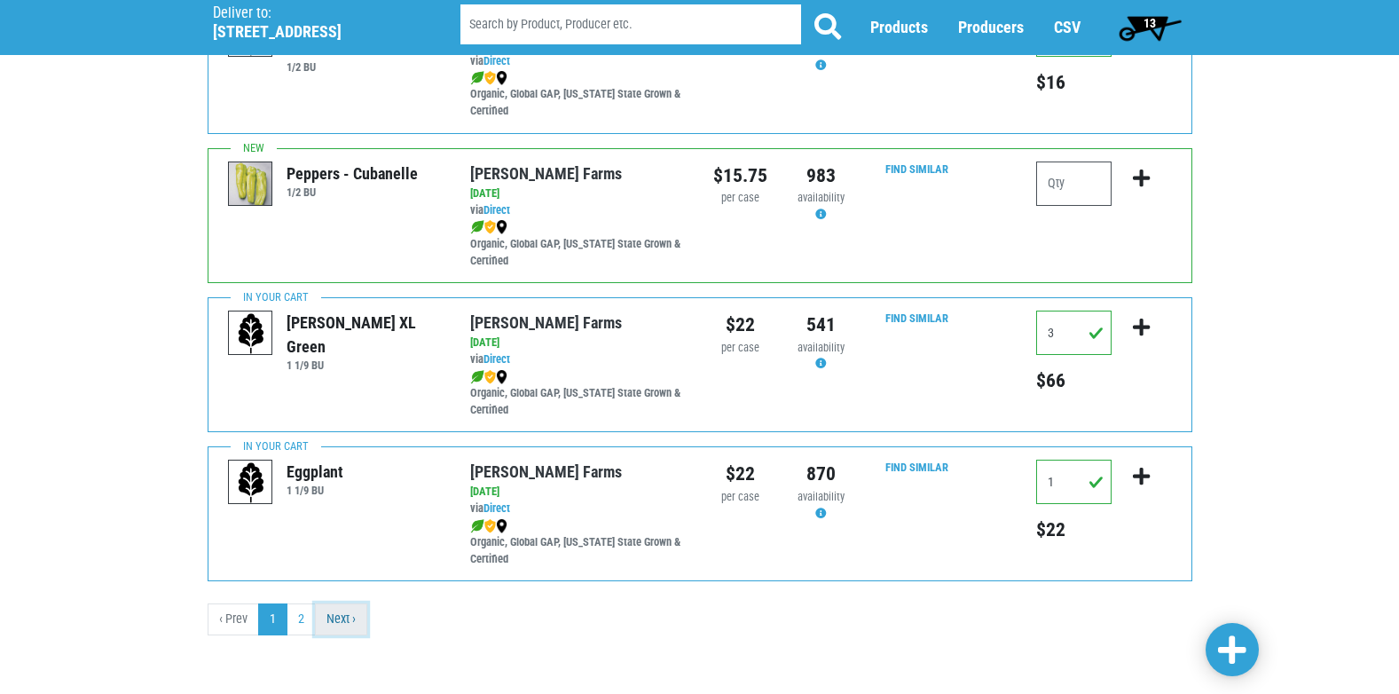
click at [348, 612] on link "Next ›" at bounding box center [341, 619] width 52 height 32
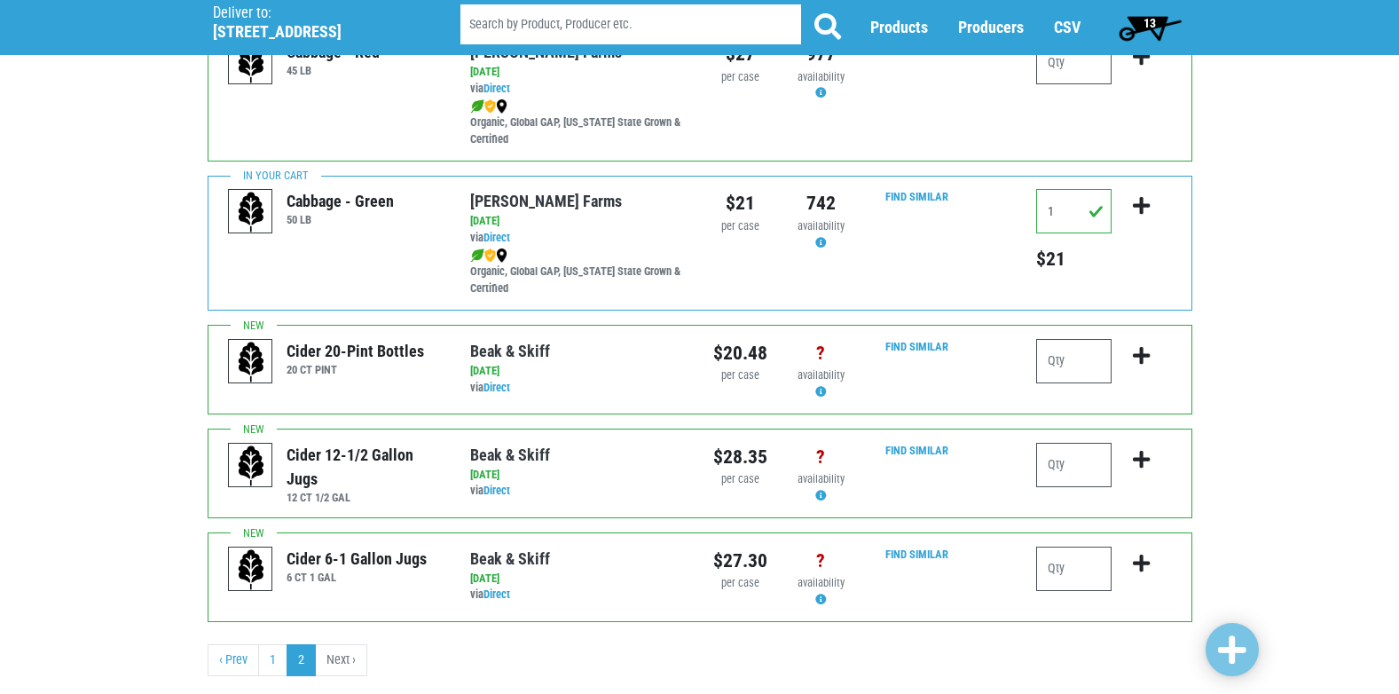
scroll to position [963, 0]
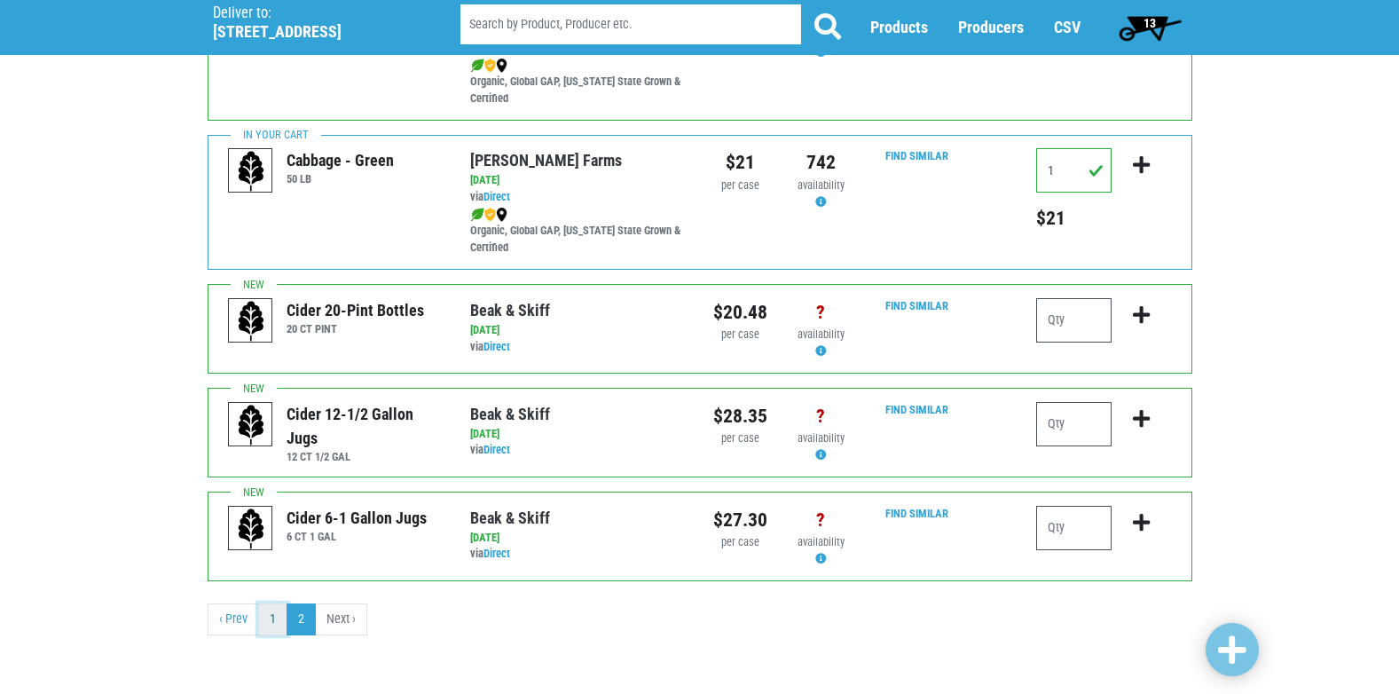
click at [266, 616] on link "1" at bounding box center [272, 619] width 29 height 32
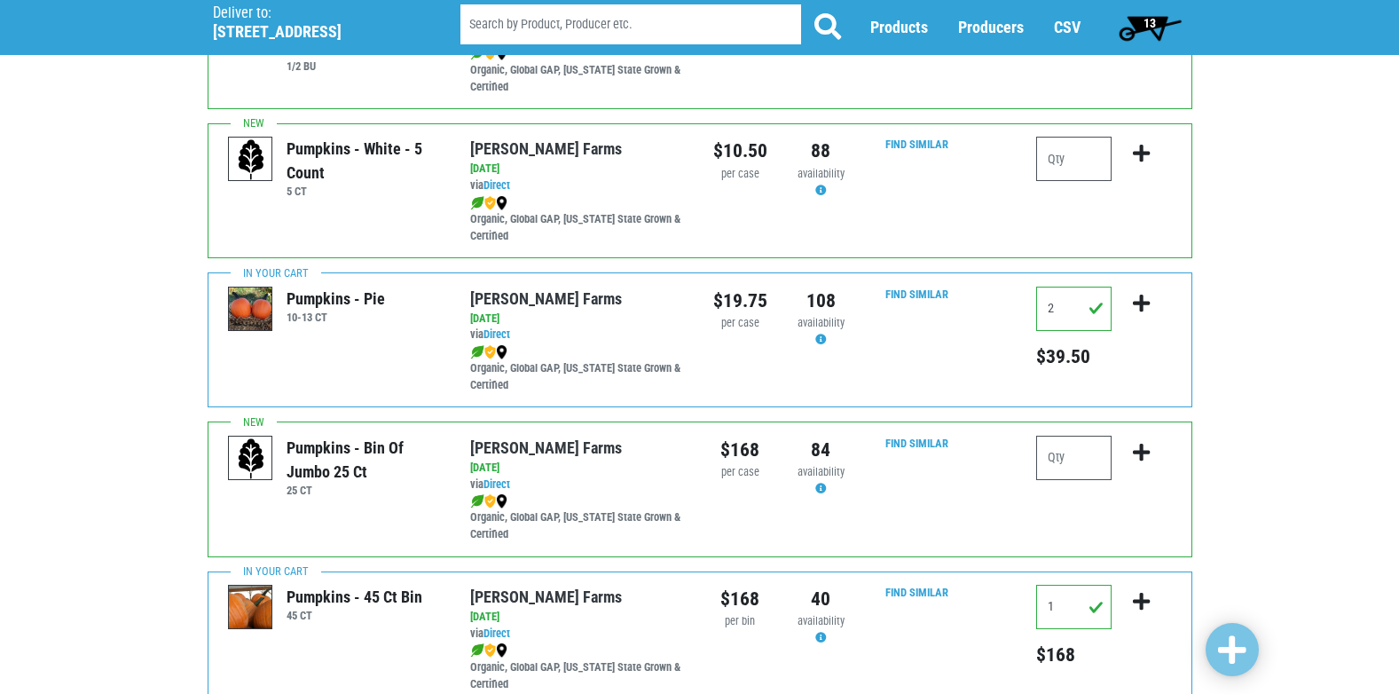
scroll to position [2218, 0]
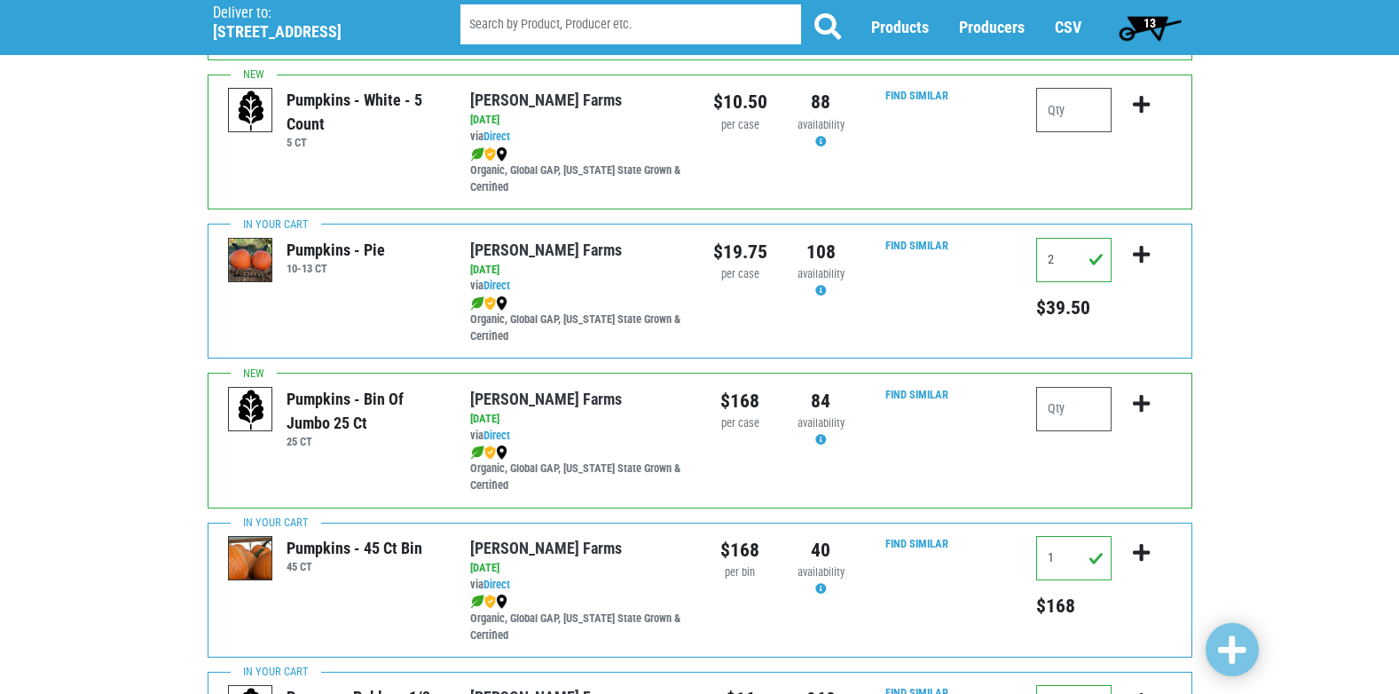
click at [1158, 23] on span "13" at bounding box center [1150, 27] width 79 height 35
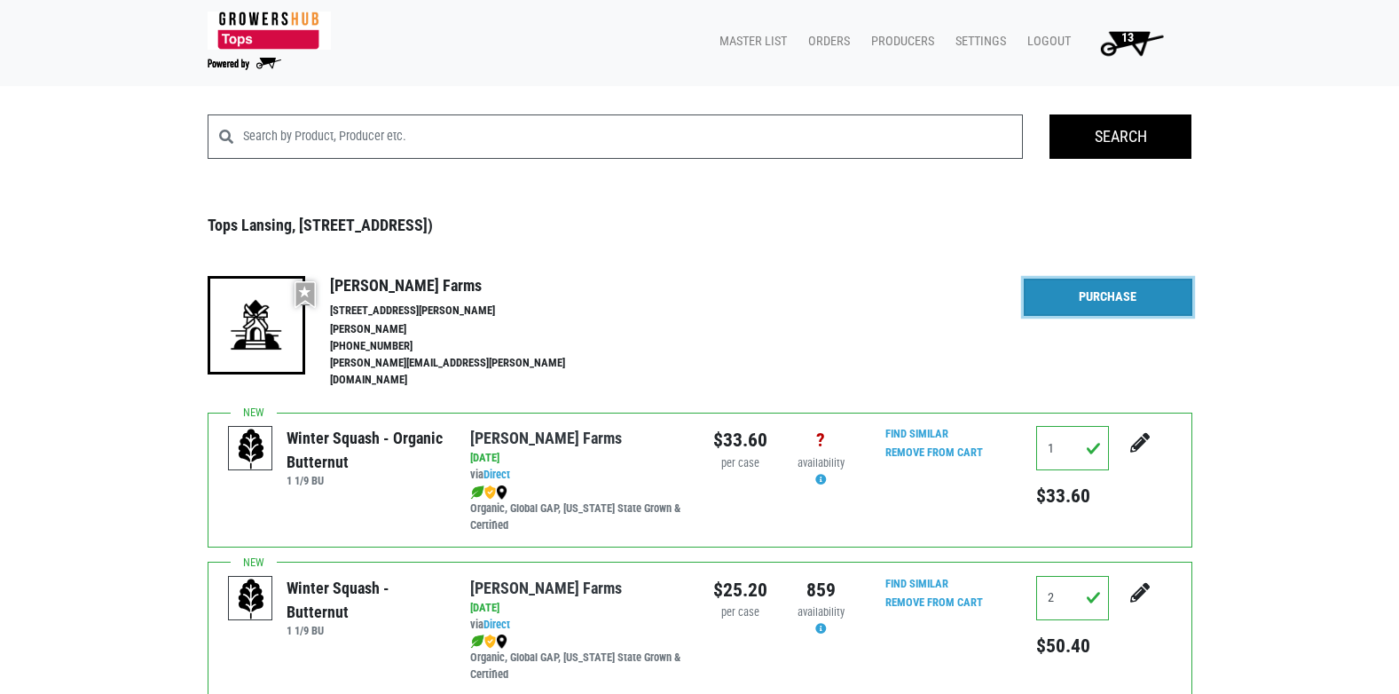
click at [1108, 302] on link "Purchase" at bounding box center [1108, 297] width 169 height 37
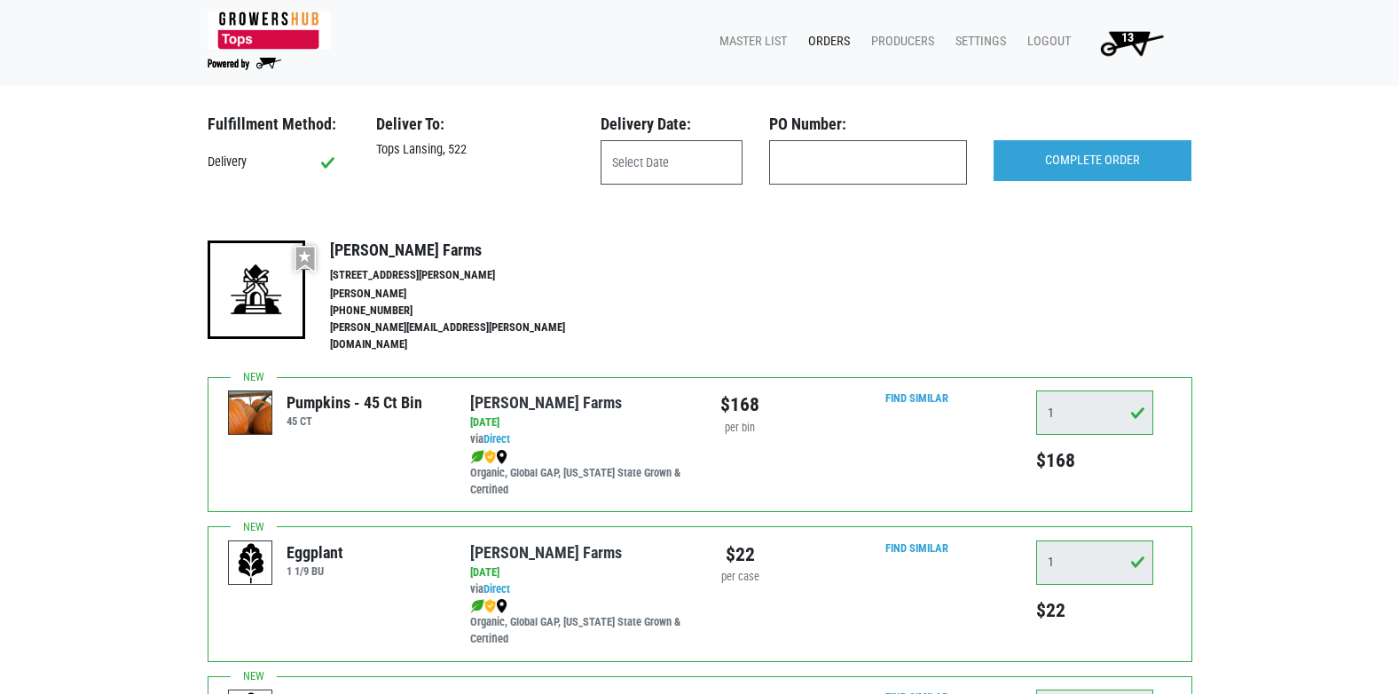
click at [589, 166] on div at bounding box center [671, 162] width 169 height 44
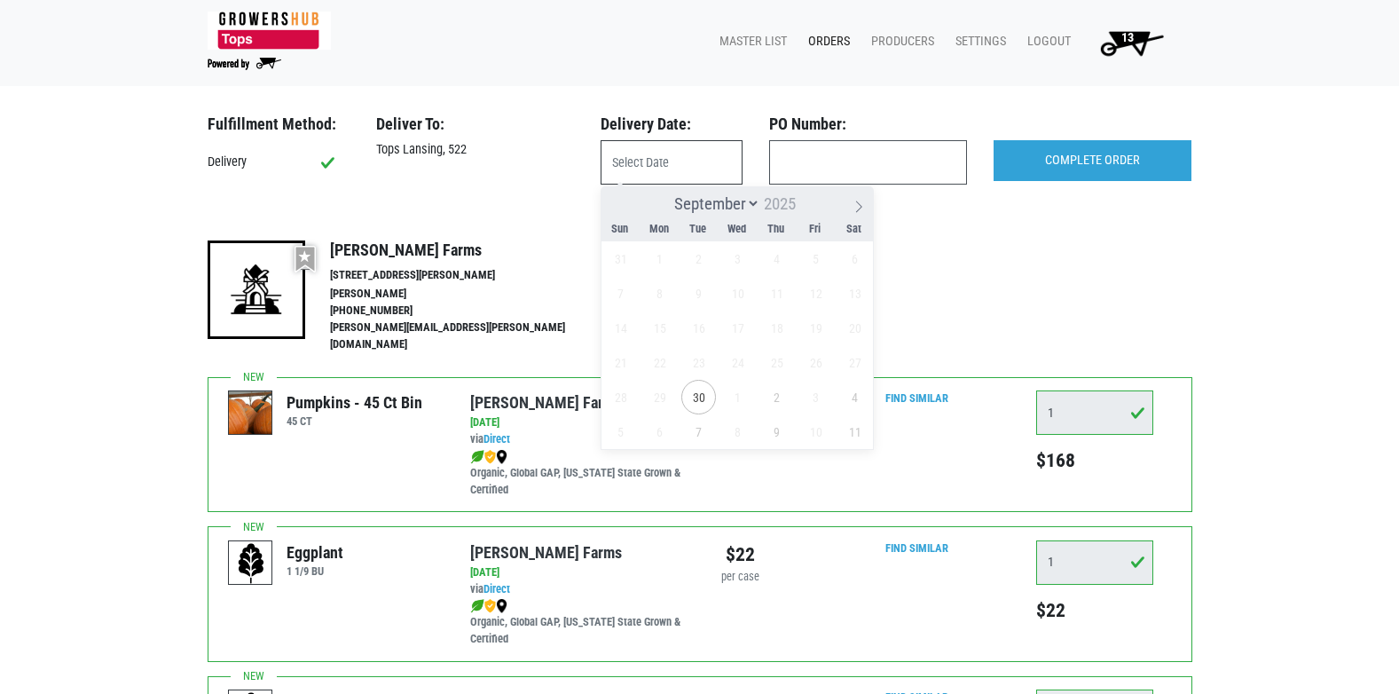
click at [622, 164] on input "text" at bounding box center [672, 162] width 142 height 44
click at [696, 397] on span "30" at bounding box center [698, 397] width 35 height 35
type input "[DATE]"
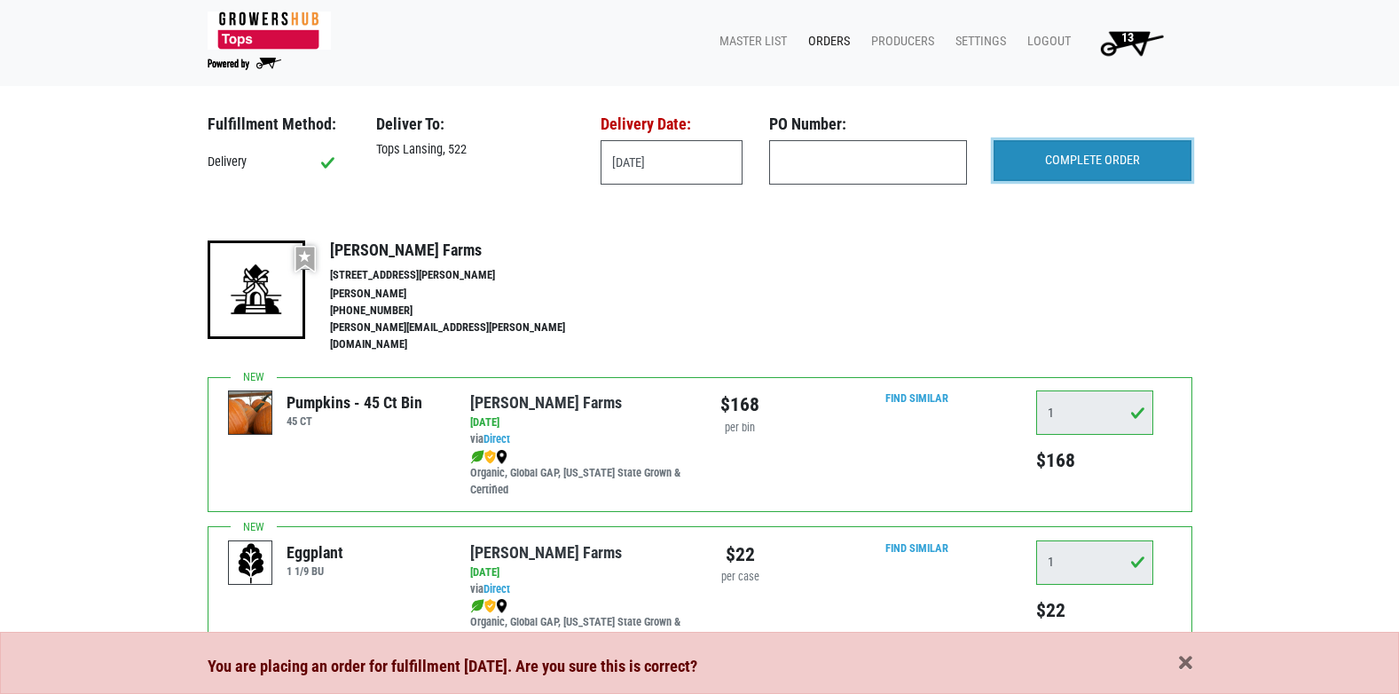
click at [1045, 154] on input "COMPLETE ORDER" at bounding box center [1093, 160] width 198 height 41
